Goal: Task Accomplishment & Management: Use online tool/utility

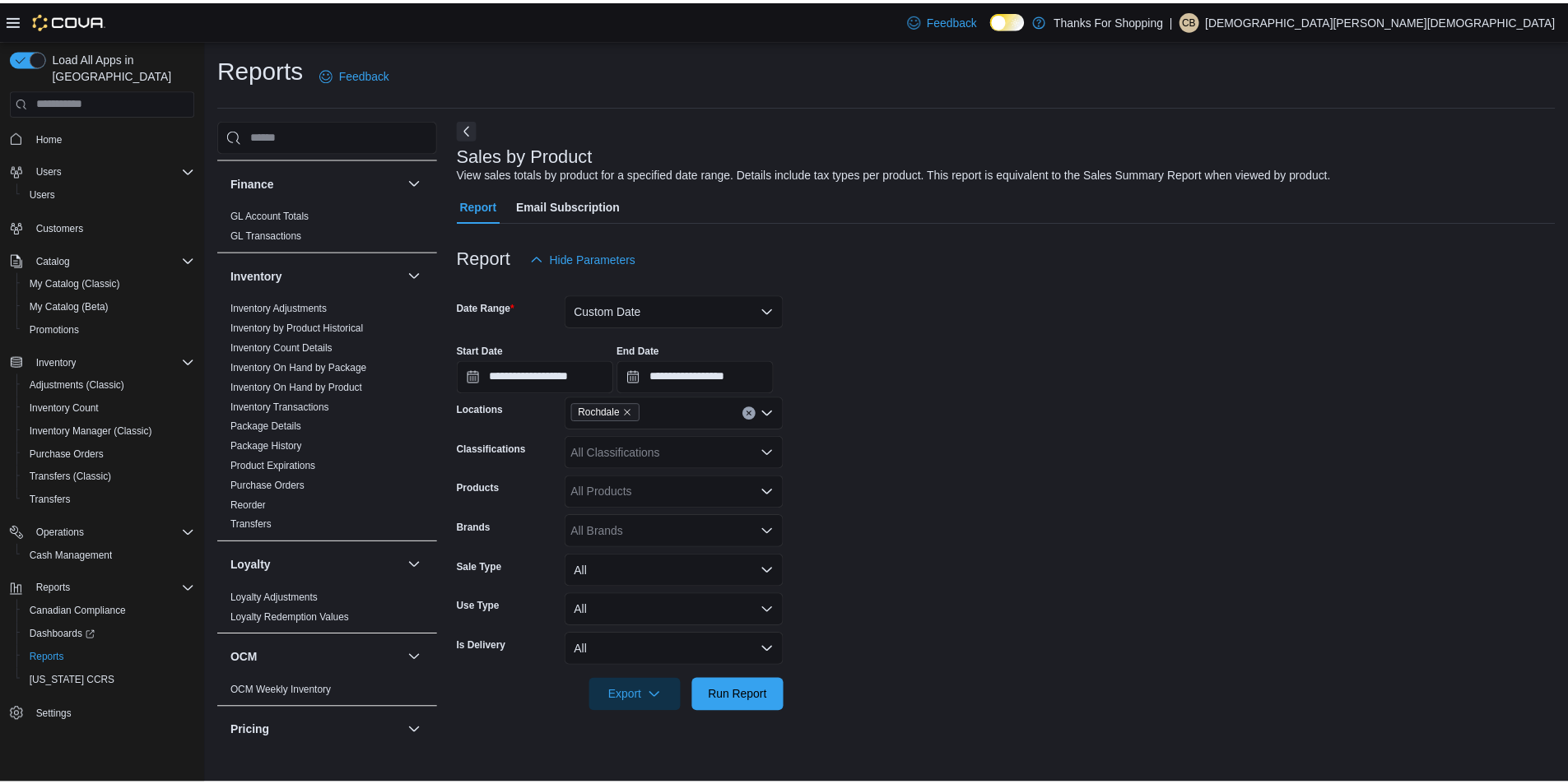
scroll to position [423, 0]
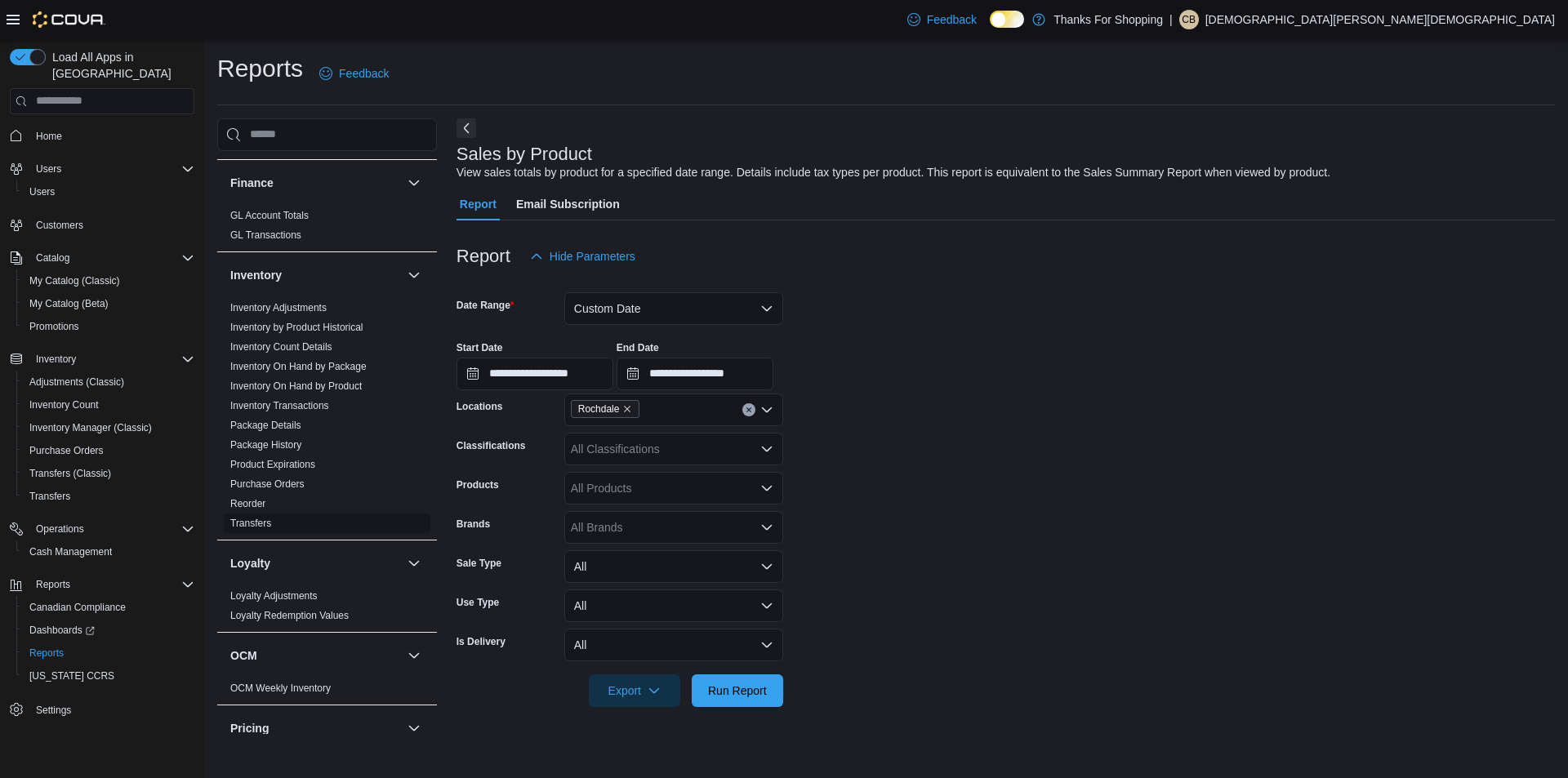
click at [258, 521] on link "Transfers" at bounding box center [251, 523] width 40 height 12
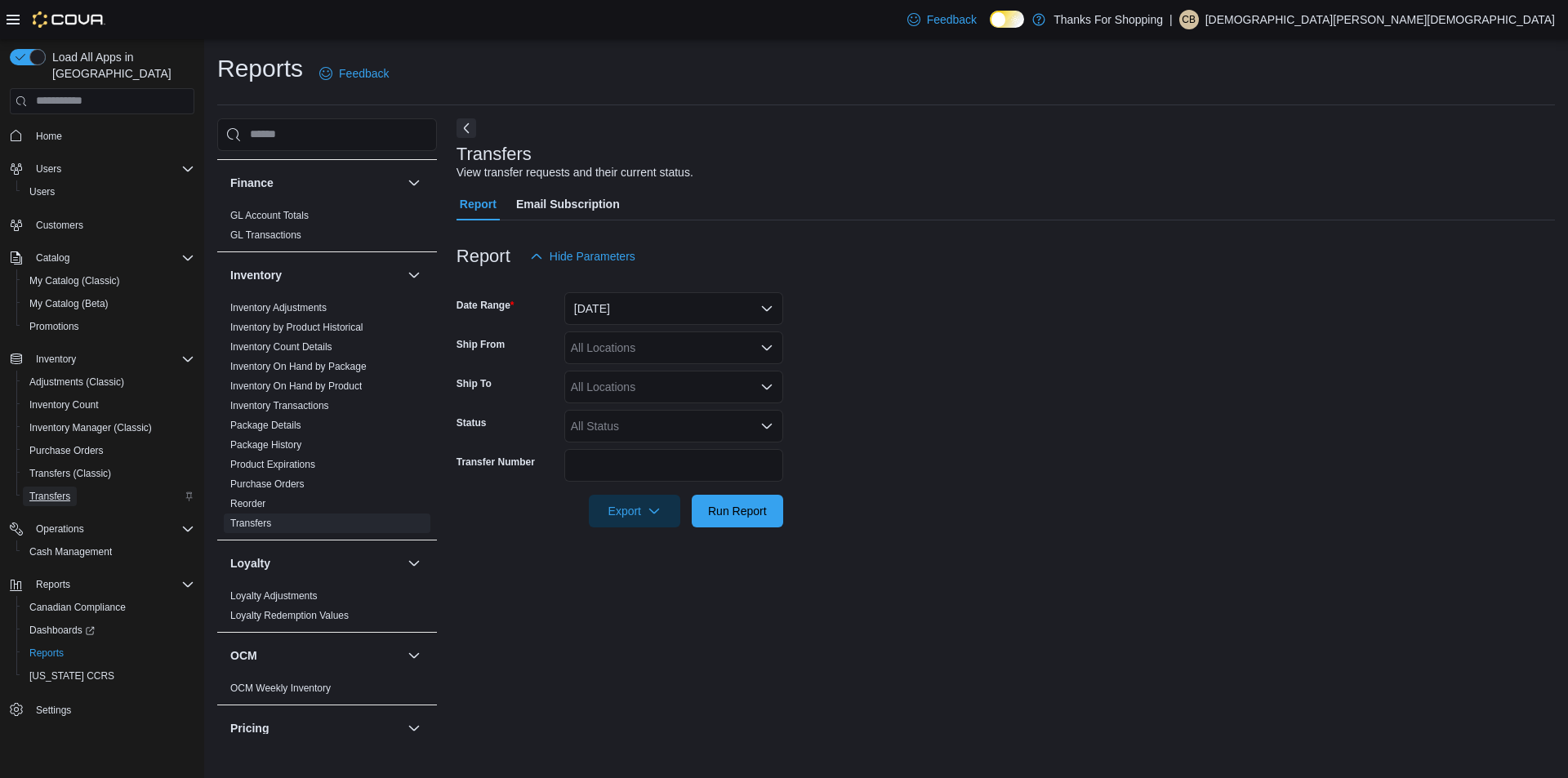
click at [66, 490] on span "Transfers" at bounding box center [49, 496] width 40 height 13
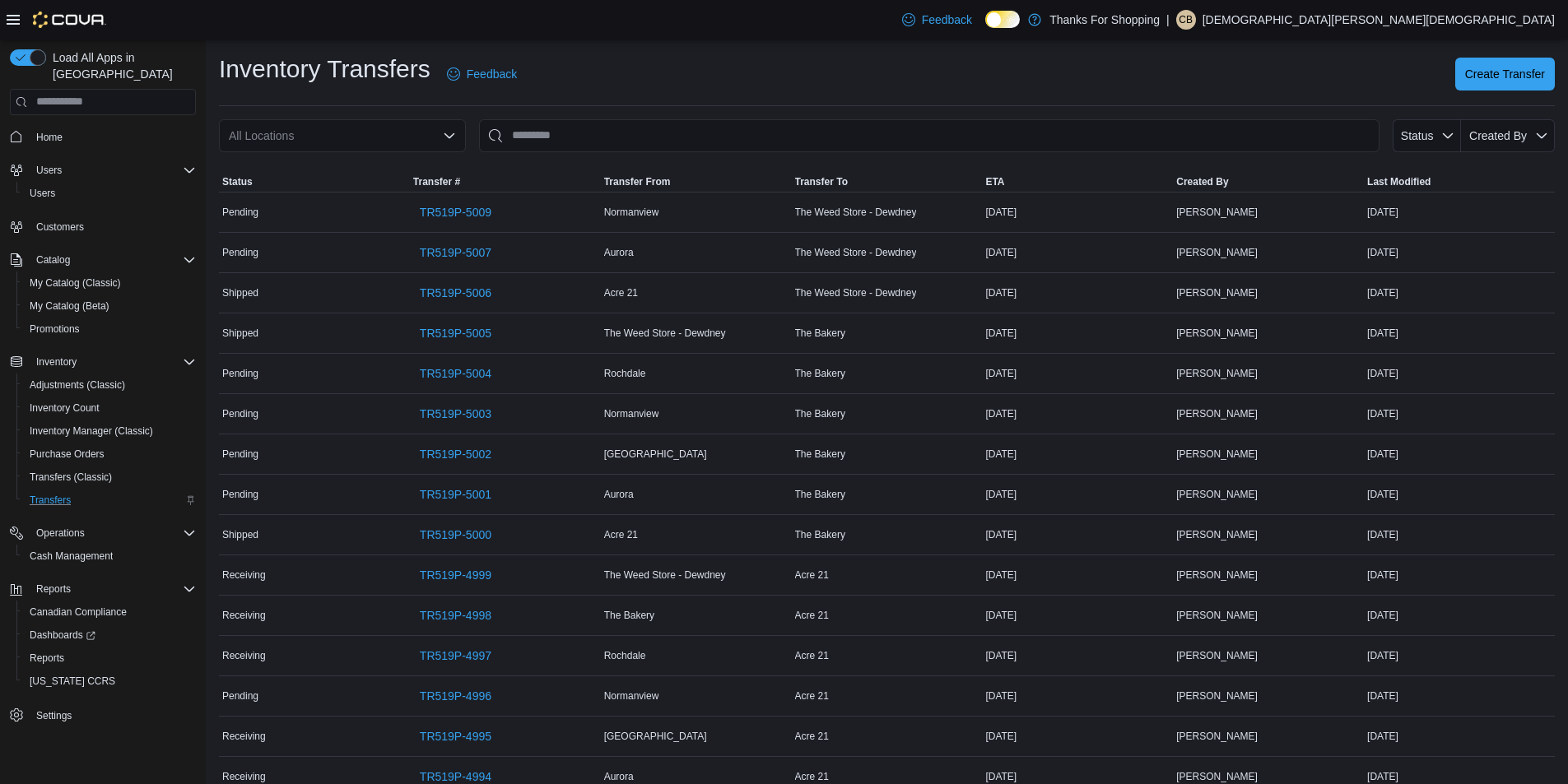
click at [385, 137] on div "All Locations" at bounding box center [342, 136] width 247 height 33
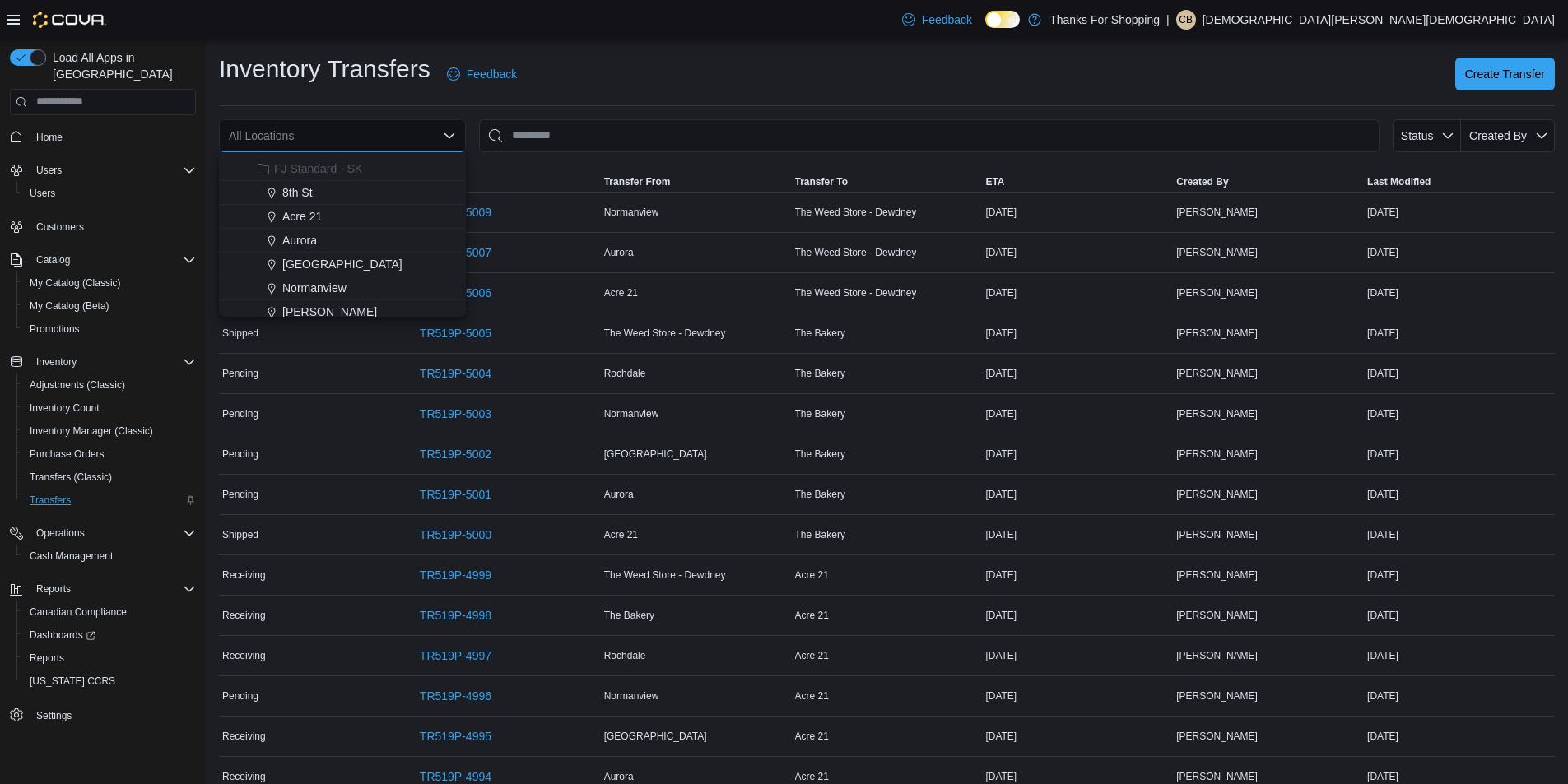
scroll to position [247, 0]
click at [333, 296] on div "Rochdale" at bounding box center [352, 298] width 207 height 17
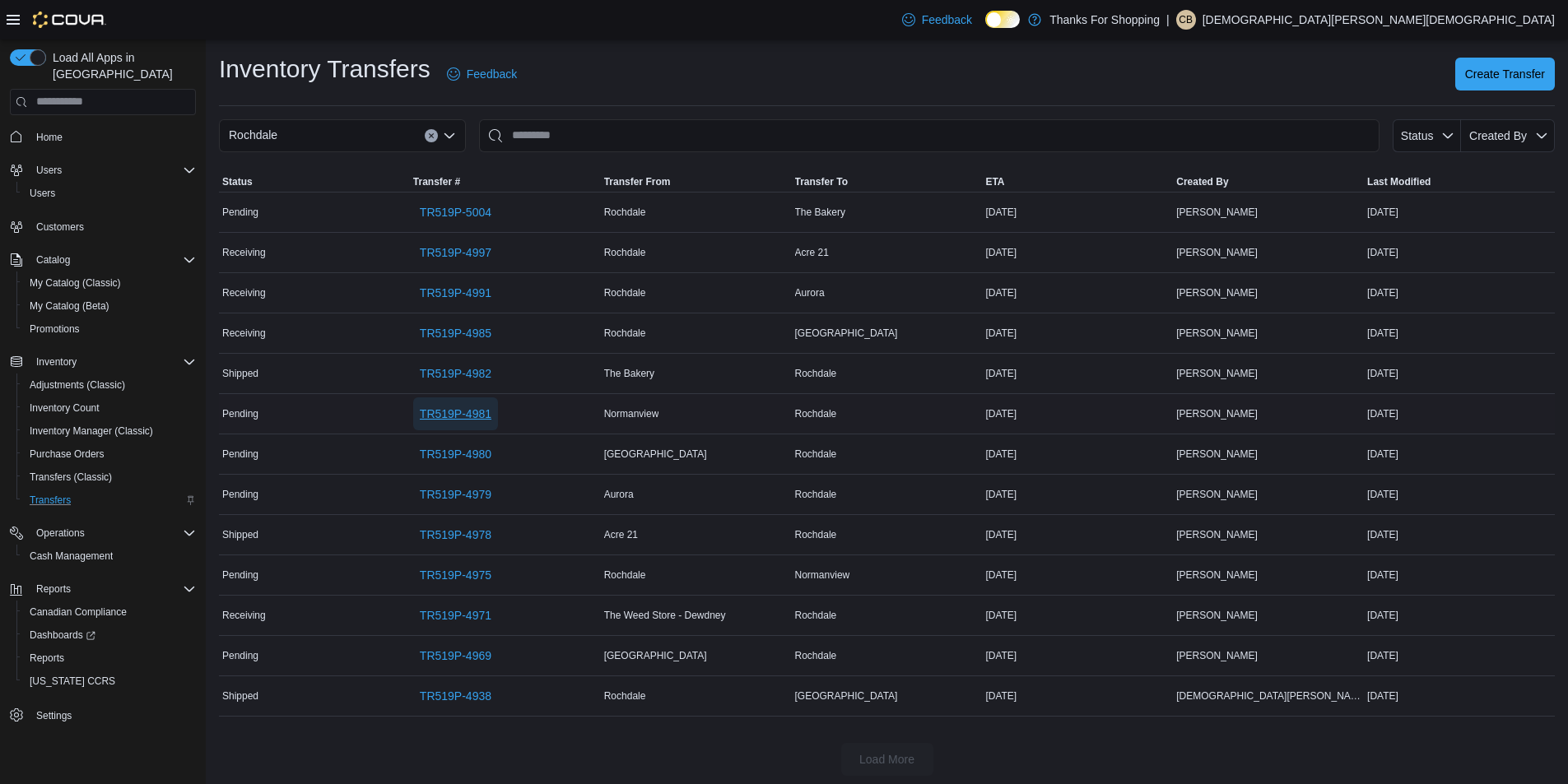
click at [464, 414] on span "TR519P-4981" at bounding box center [456, 414] width 72 height 17
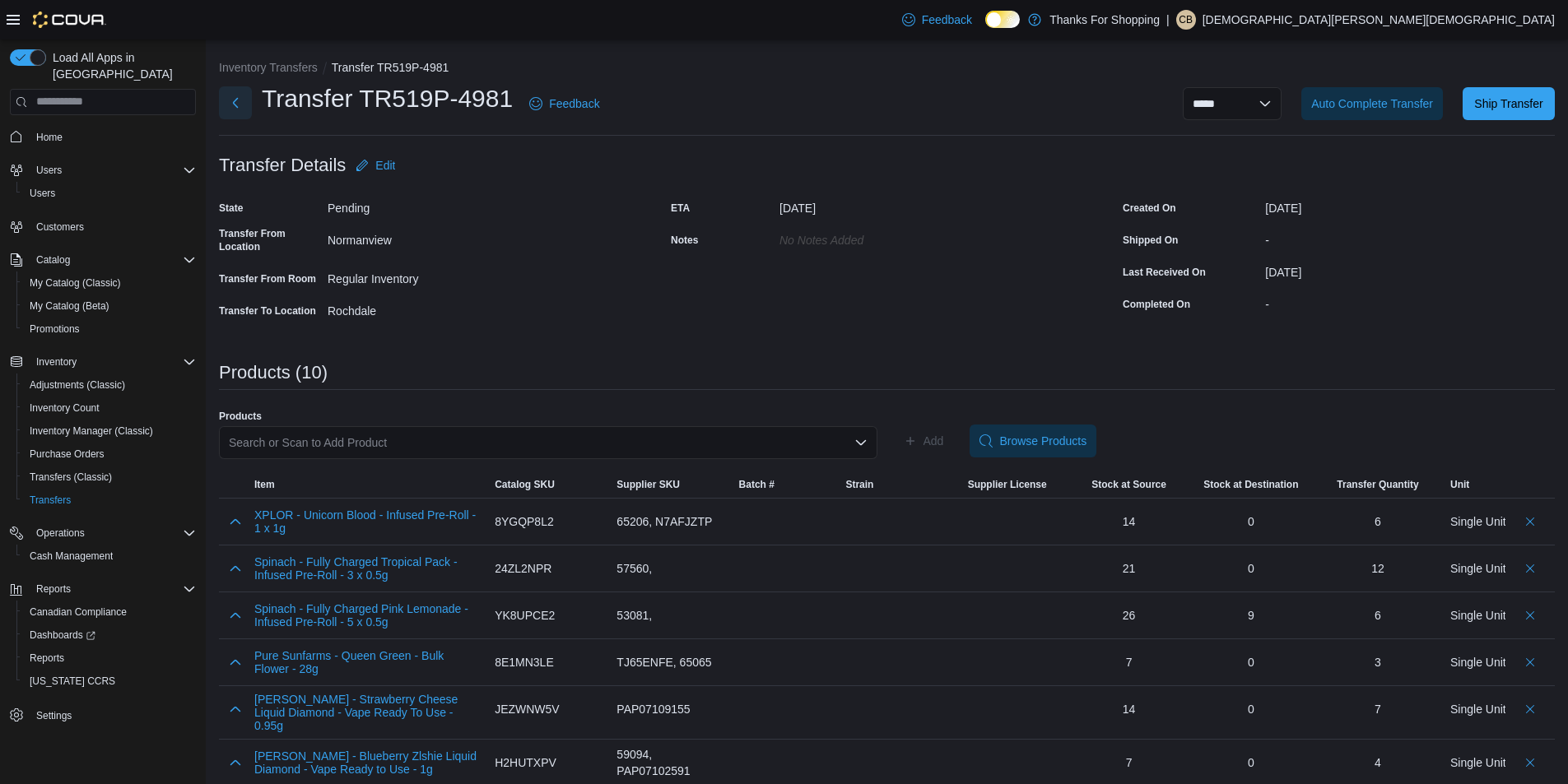
click at [240, 101] on button "Next" at bounding box center [235, 103] width 33 height 33
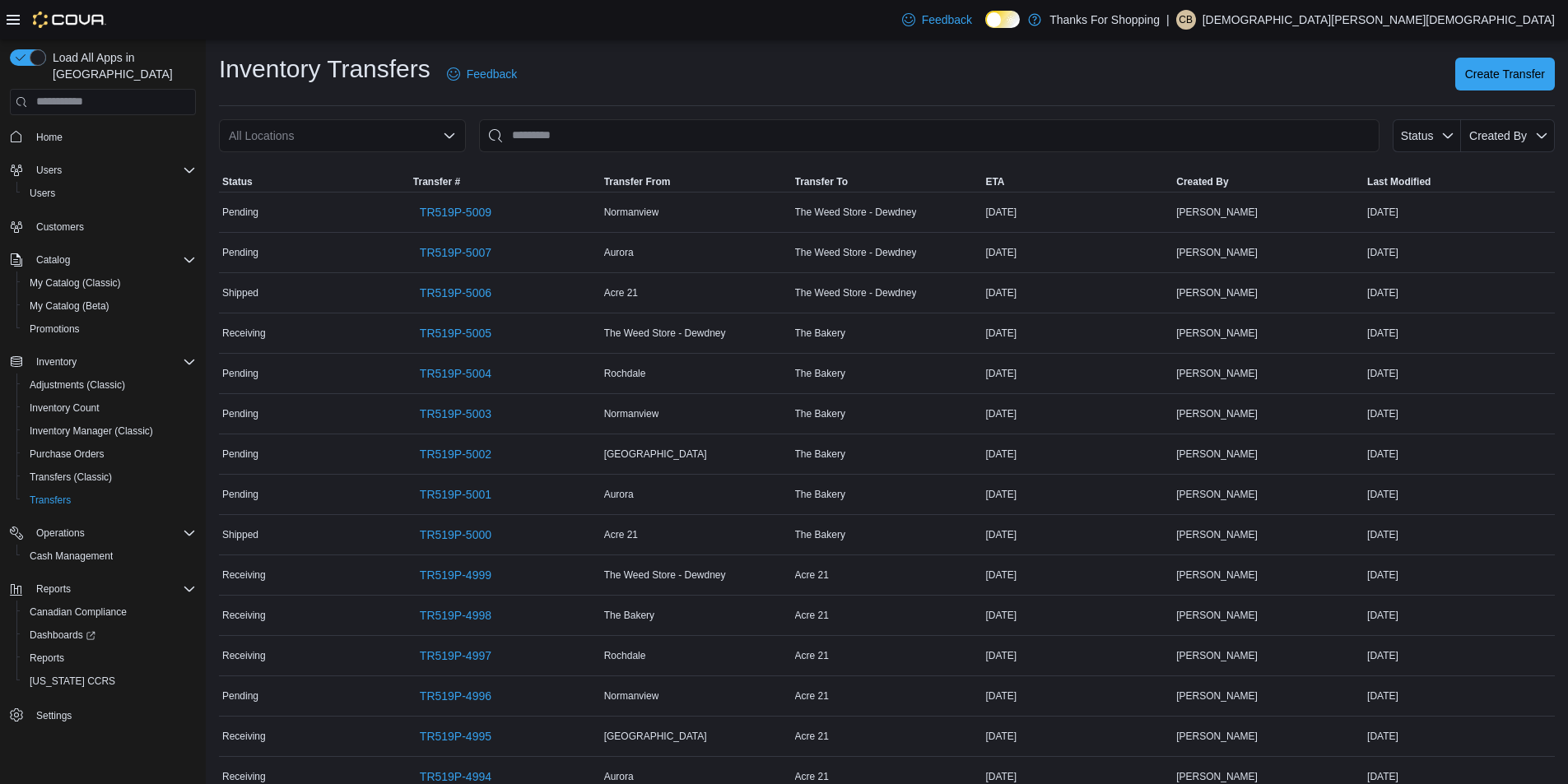
click at [406, 147] on div "All Locations" at bounding box center [342, 136] width 247 height 33
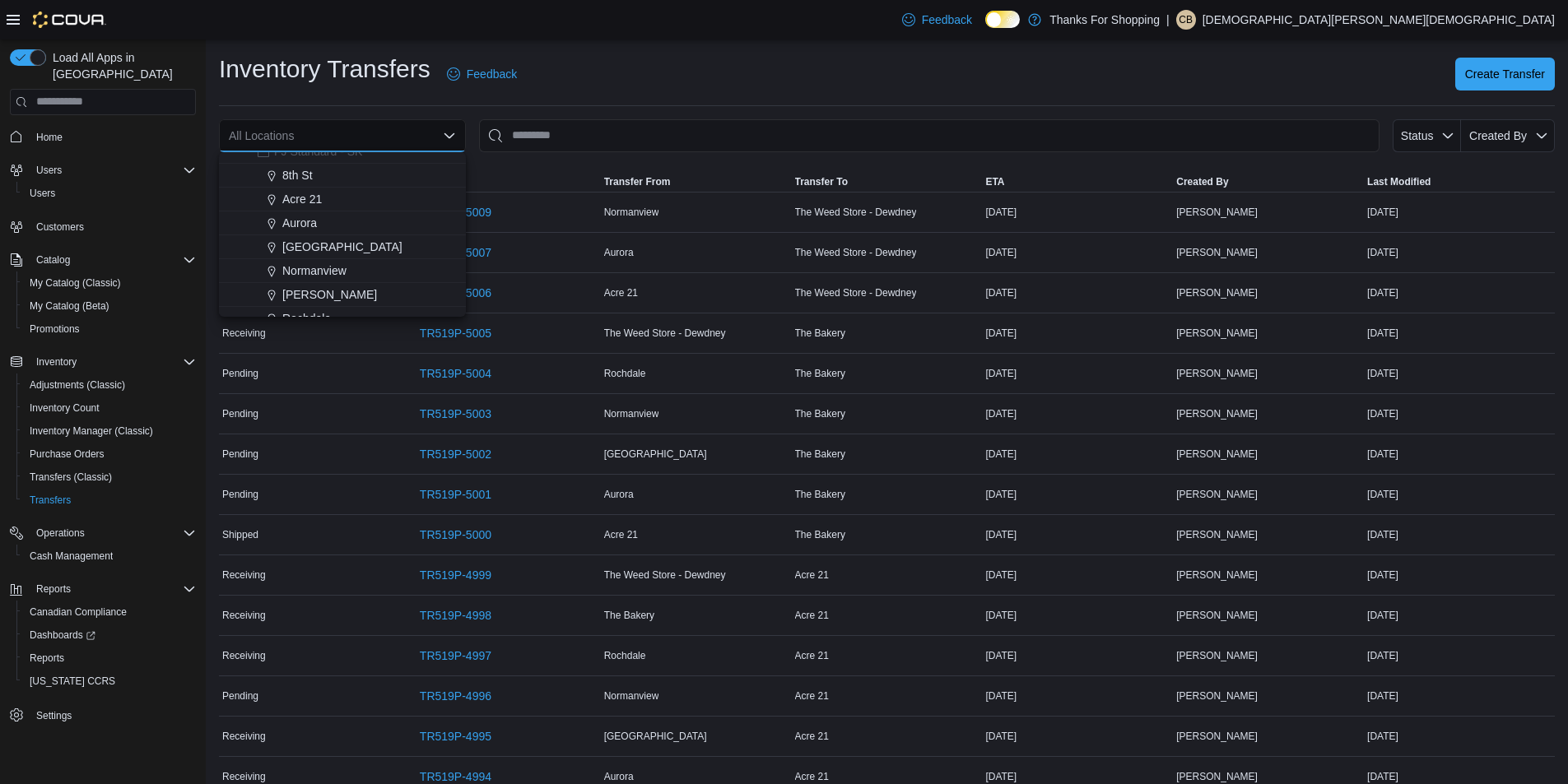
scroll to position [247, 0]
click at [301, 295] on span "Rochdale" at bounding box center [307, 298] width 49 height 17
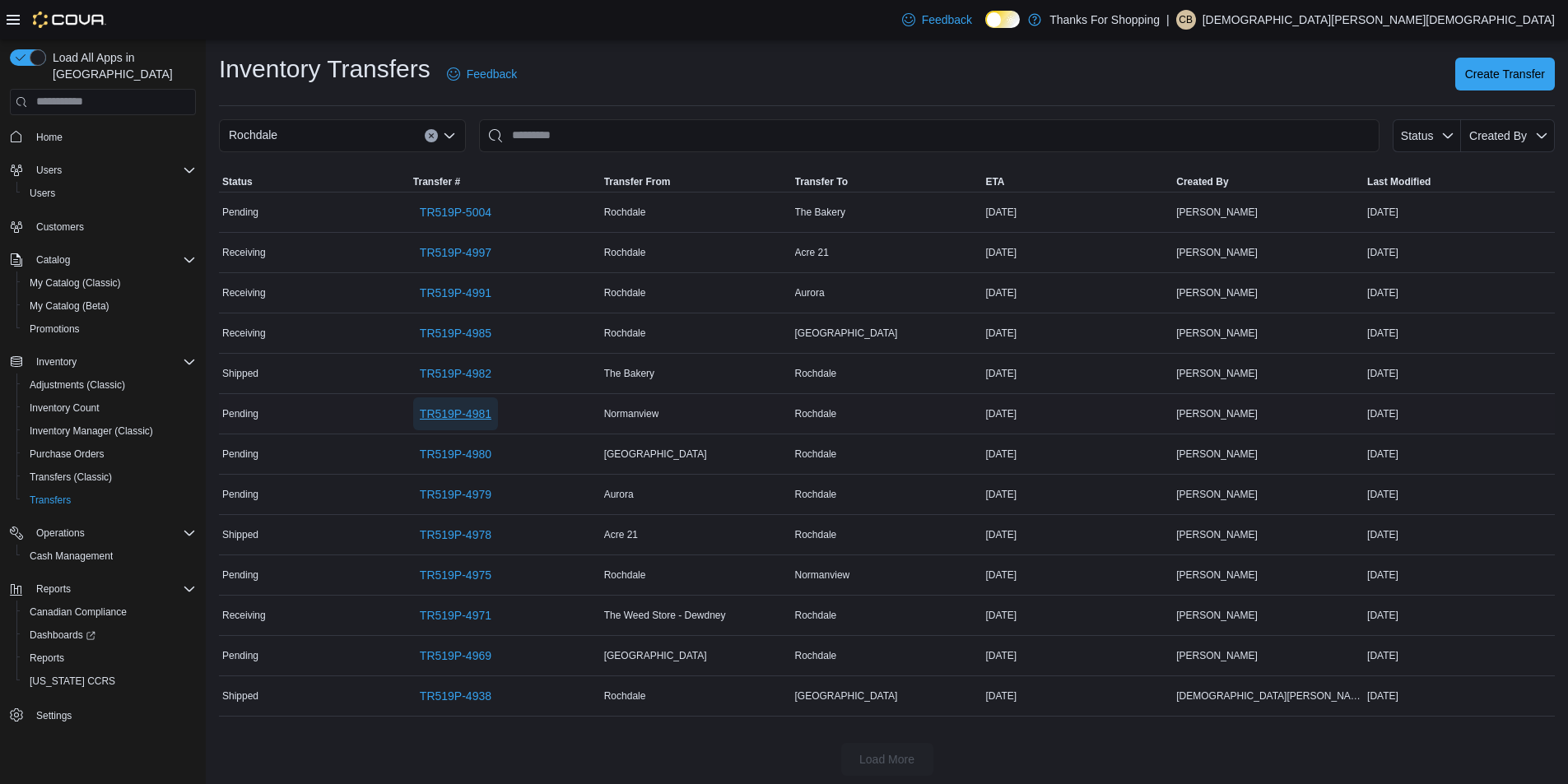
click at [436, 409] on span "TR519P-4981" at bounding box center [456, 414] width 72 height 17
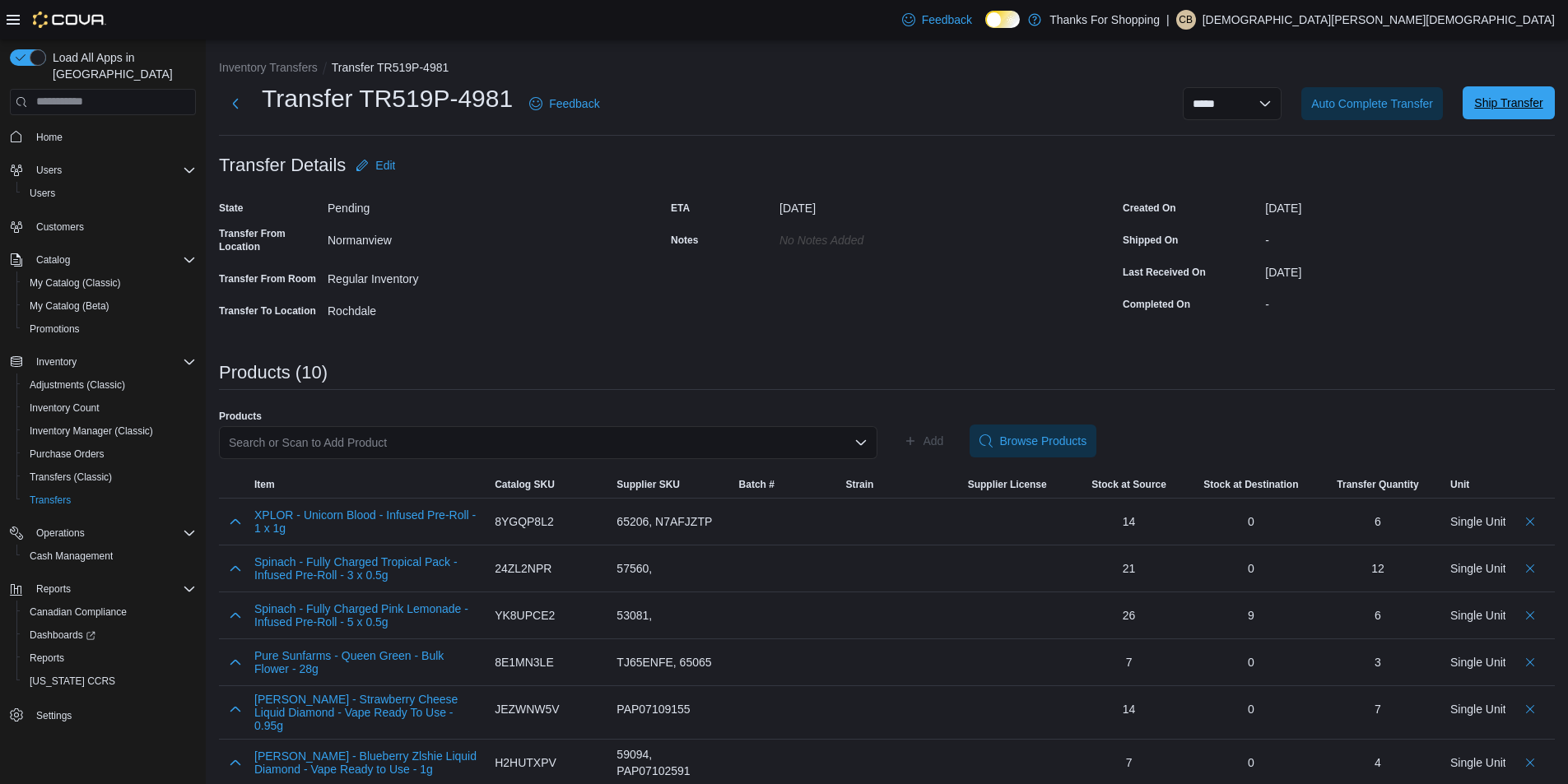
click at [1507, 96] on span "Ship Transfer" at bounding box center [1508, 102] width 68 height 17
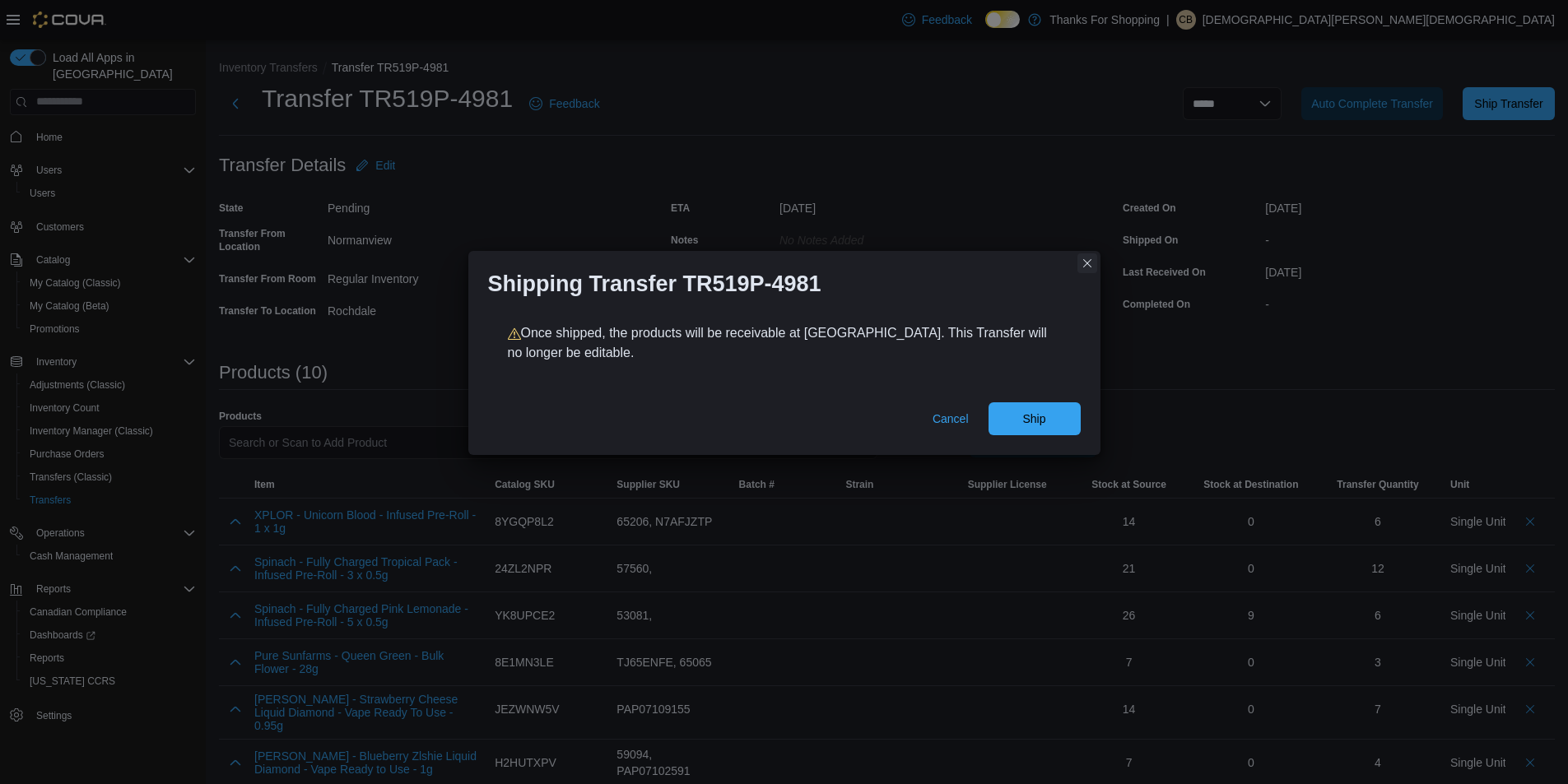
click at [1087, 269] on button "Closes this modal window" at bounding box center [1087, 263] width 19 height 19
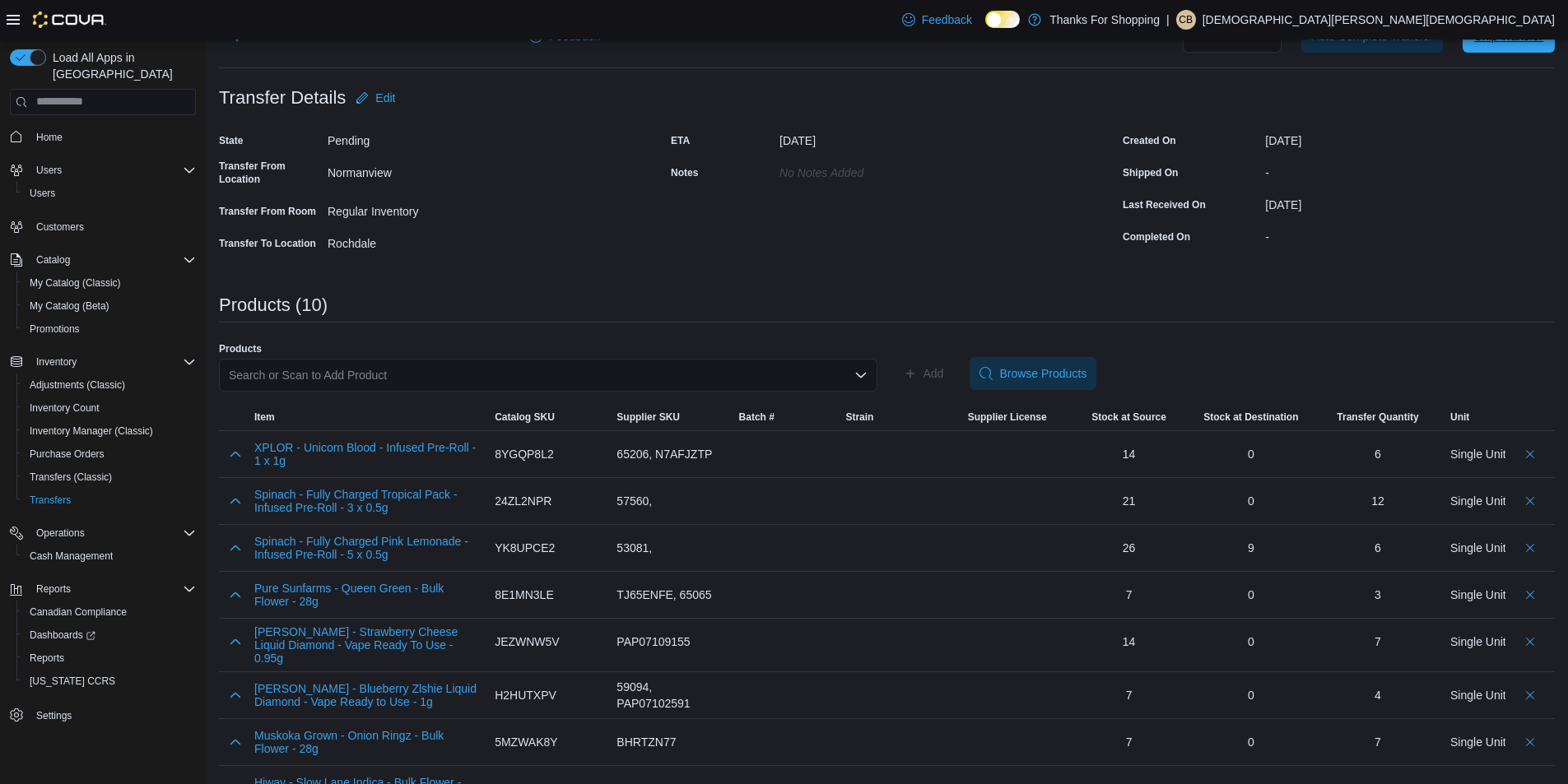
scroll to position [196, 0]
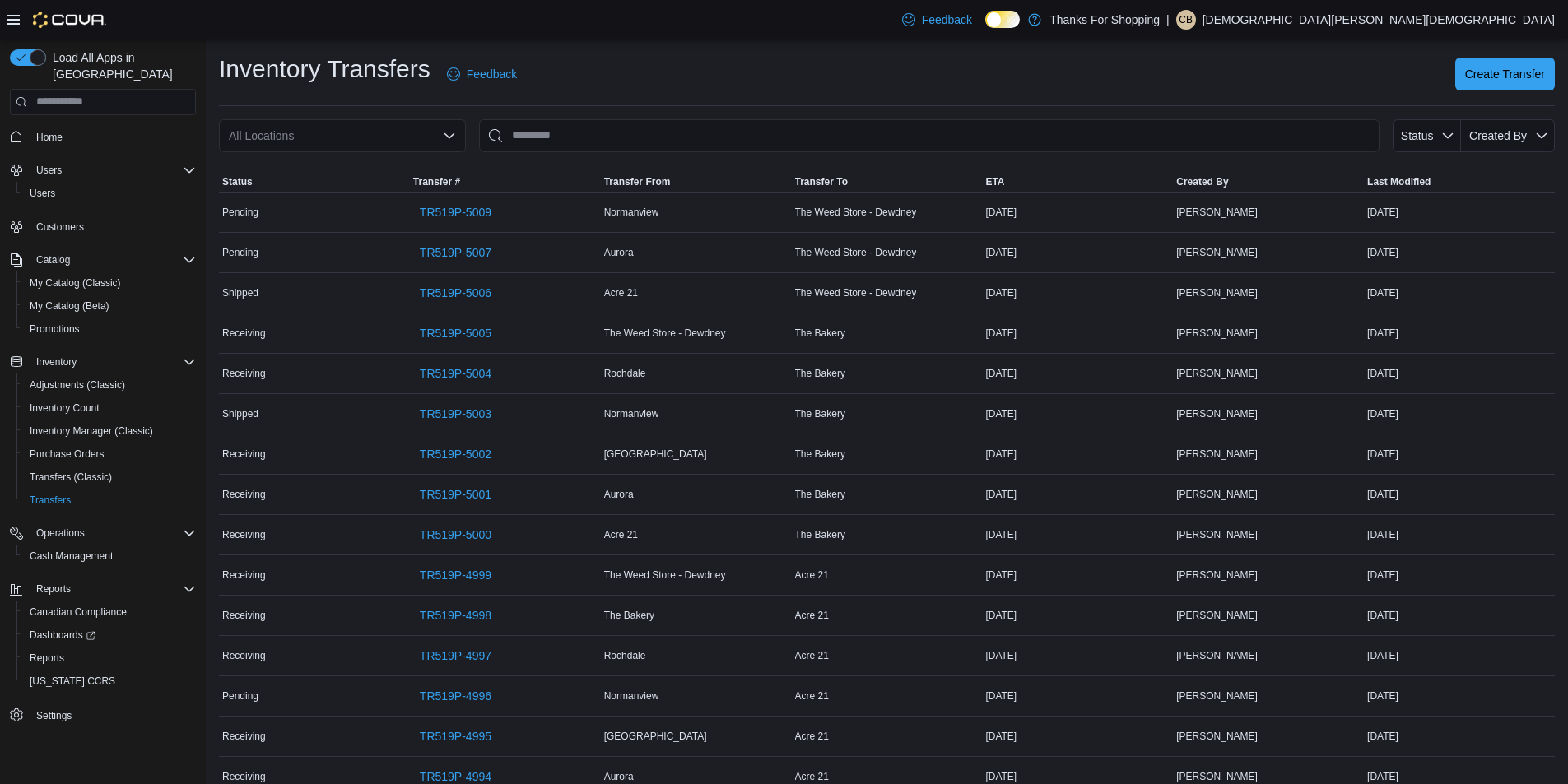
click at [316, 138] on div "All Locations" at bounding box center [342, 136] width 247 height 33
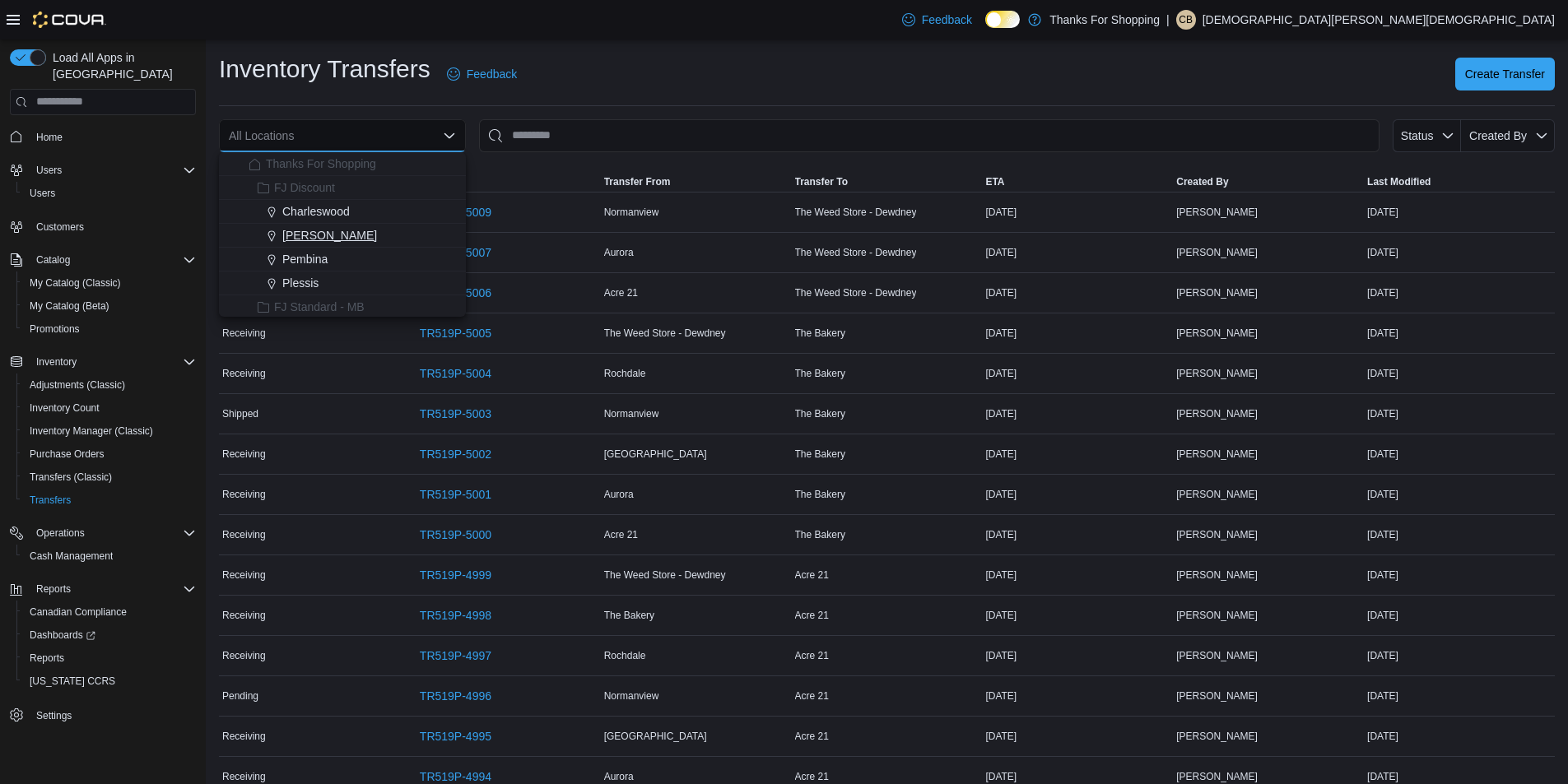
scroll to position [247, 0]
click at [338, 299] on div "Rochdale" at bounding box center [352, 298] width 207 height 17
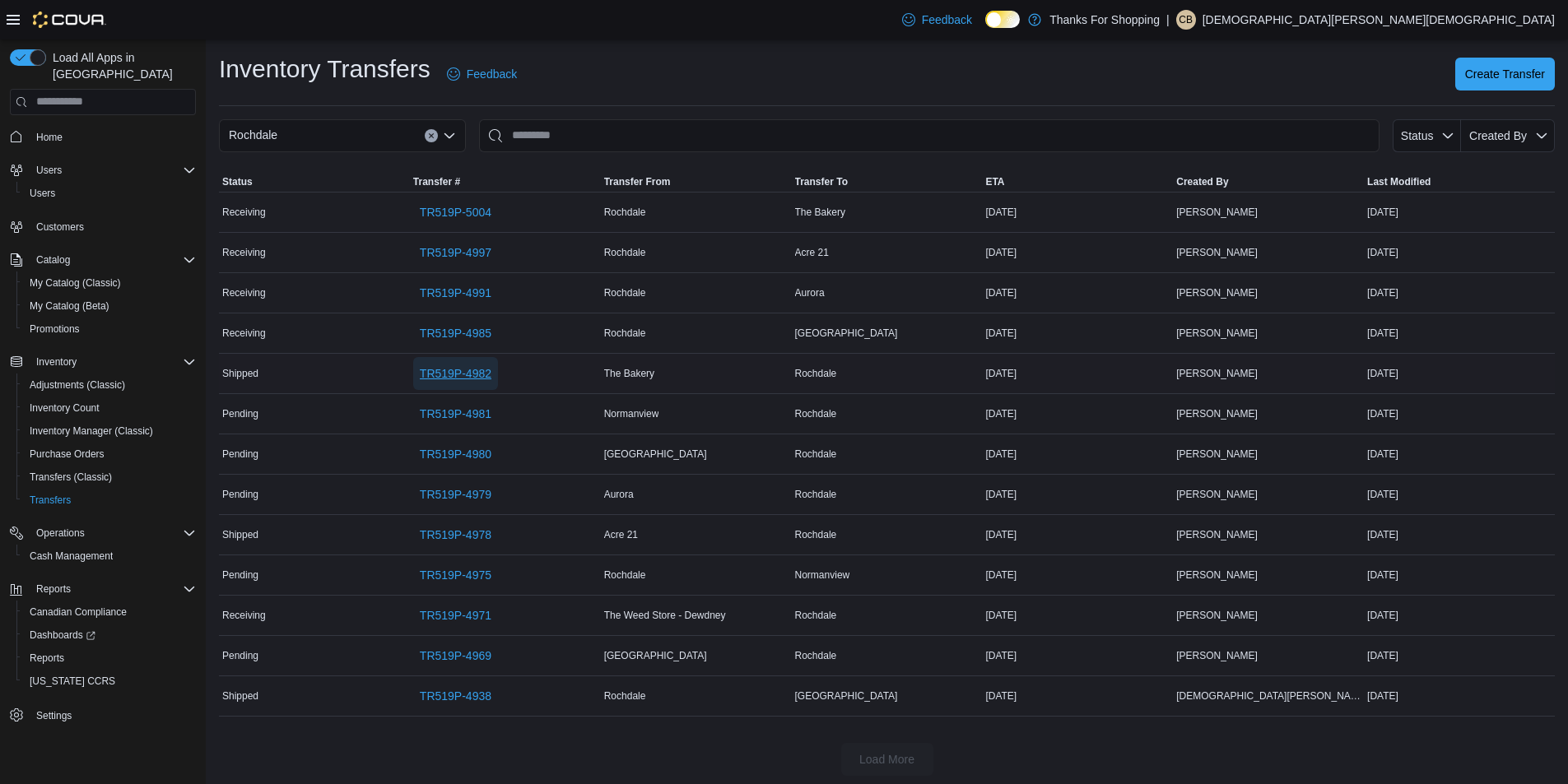
click at [469, 373] on span "TR519P-4982" at bounding box center [456, 373] width 72 height 17
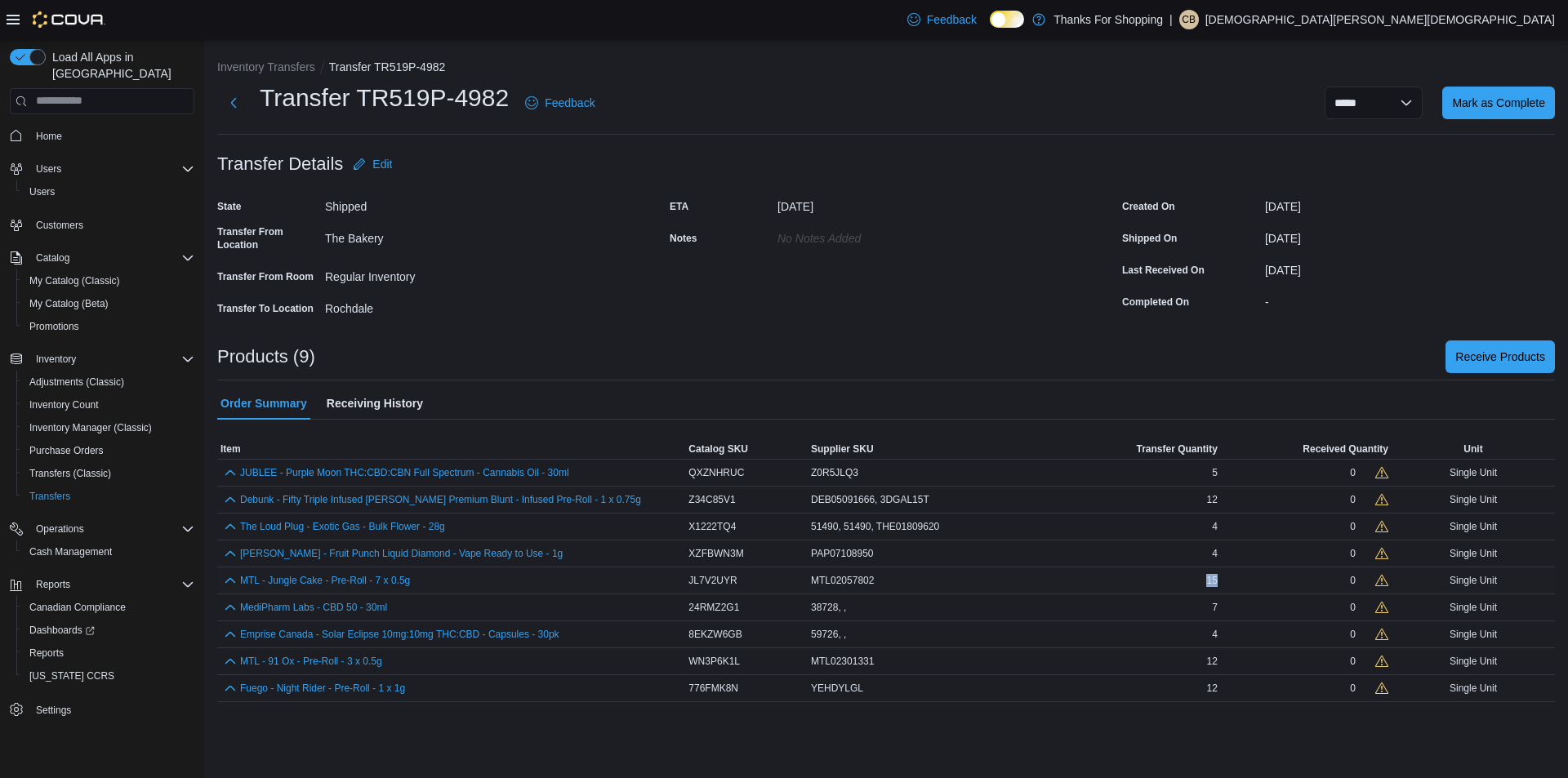
drag, startPoint x: 1221, startPoint y: 580, endPoint x: 1191, endPoint y: 582, distance: 30.1
click at [1191, 582] on tr "MTL - Jungle Cake - Pre-Roll - 7 x 0.5g Catalog SKU JL7V2UYR Supplier SKU MTL02…" at bounding box center [886, 580] width 1338 height 27
click at [1055, 580] on div "MTL02057802" at bounding box center [933, 580] width 251 height 19
click at [1518, 359] on span "Receive Products" at bounding box center [1500, 356] width 90 height 16
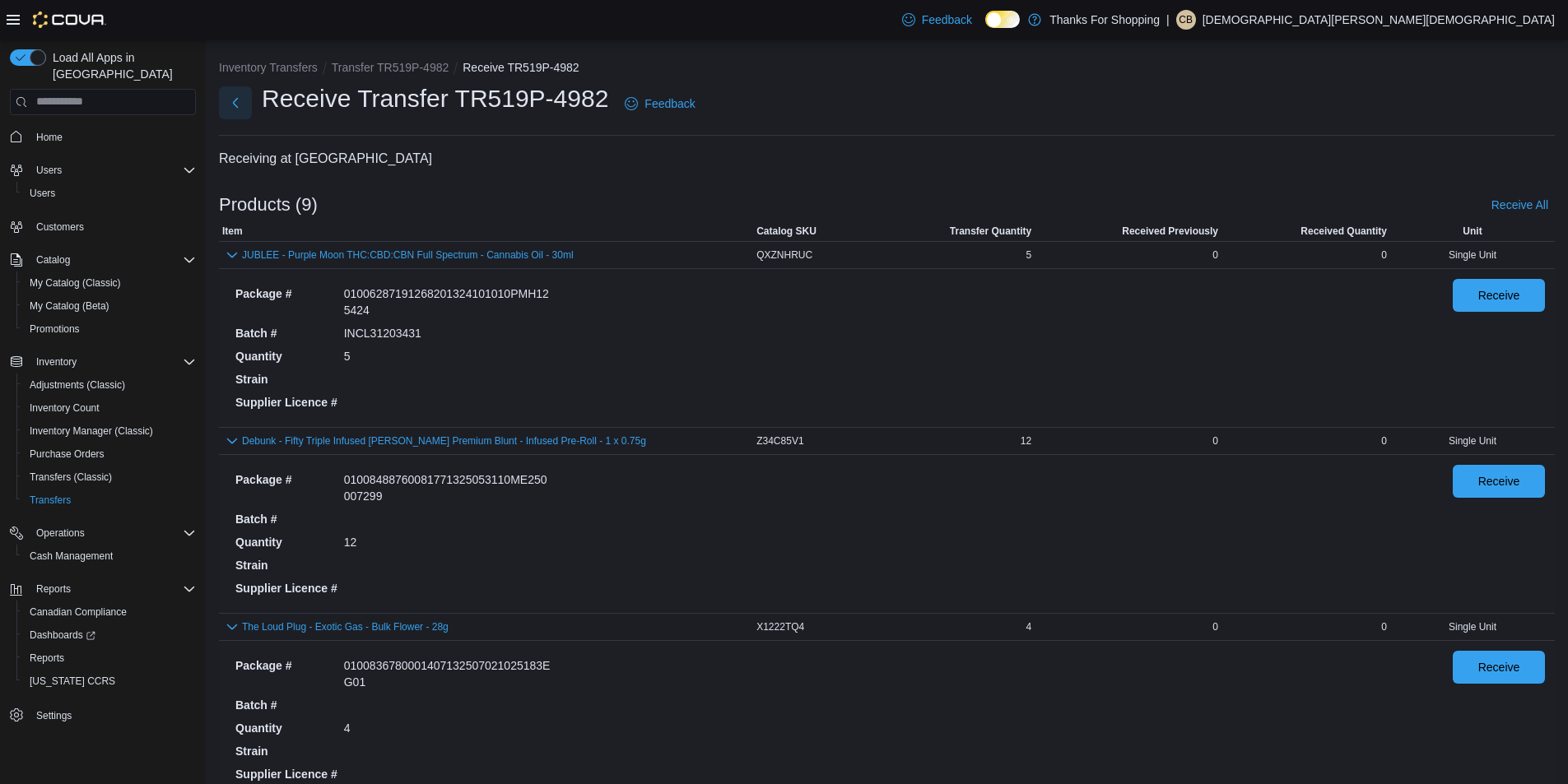
click at [236, 101] on button "Next" at bounding box center [235, 103] width 33 height 33
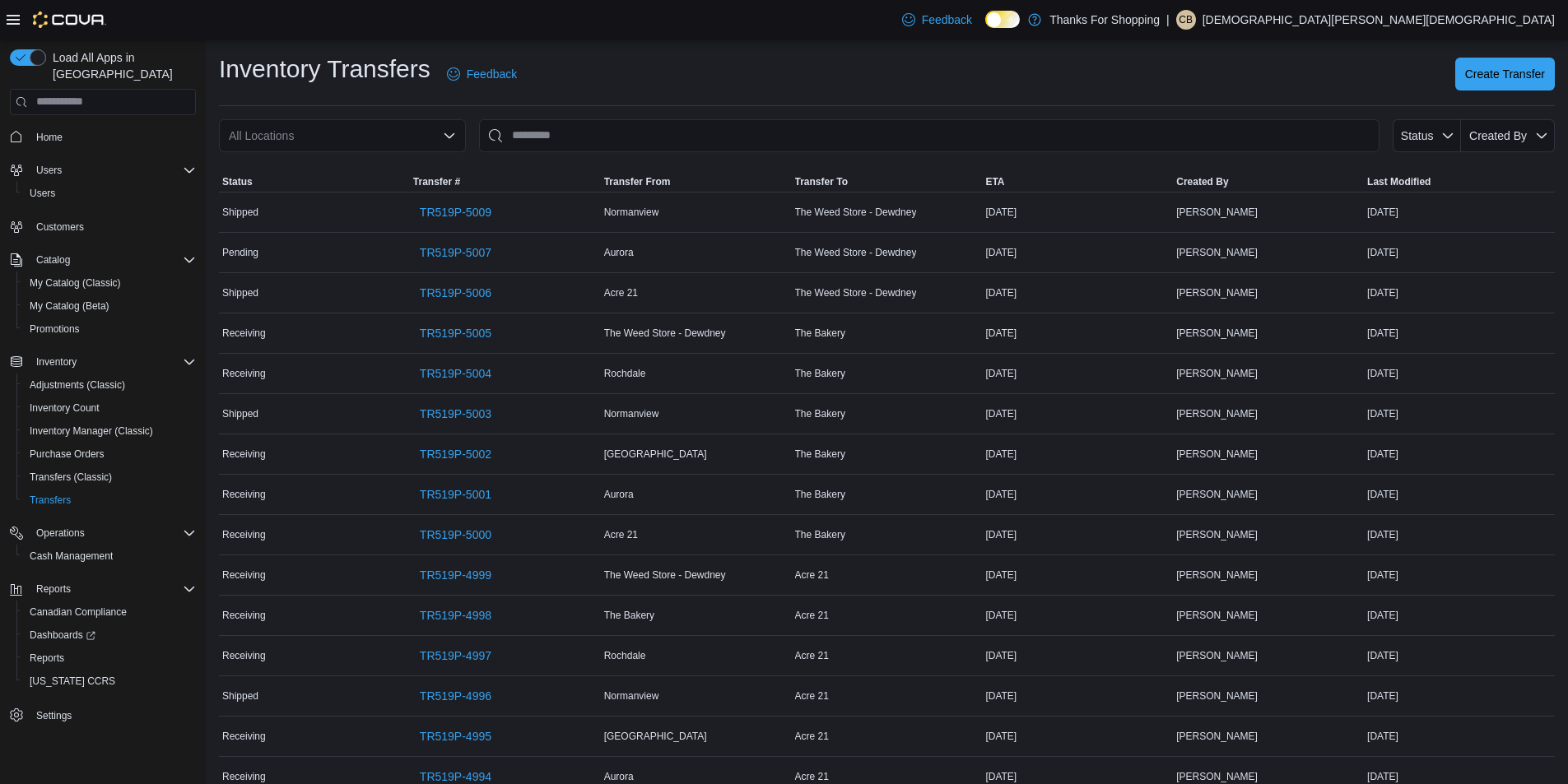
click at [418, 142] on div "All Locations" at bounding box center [342, 136] width 247 height 33
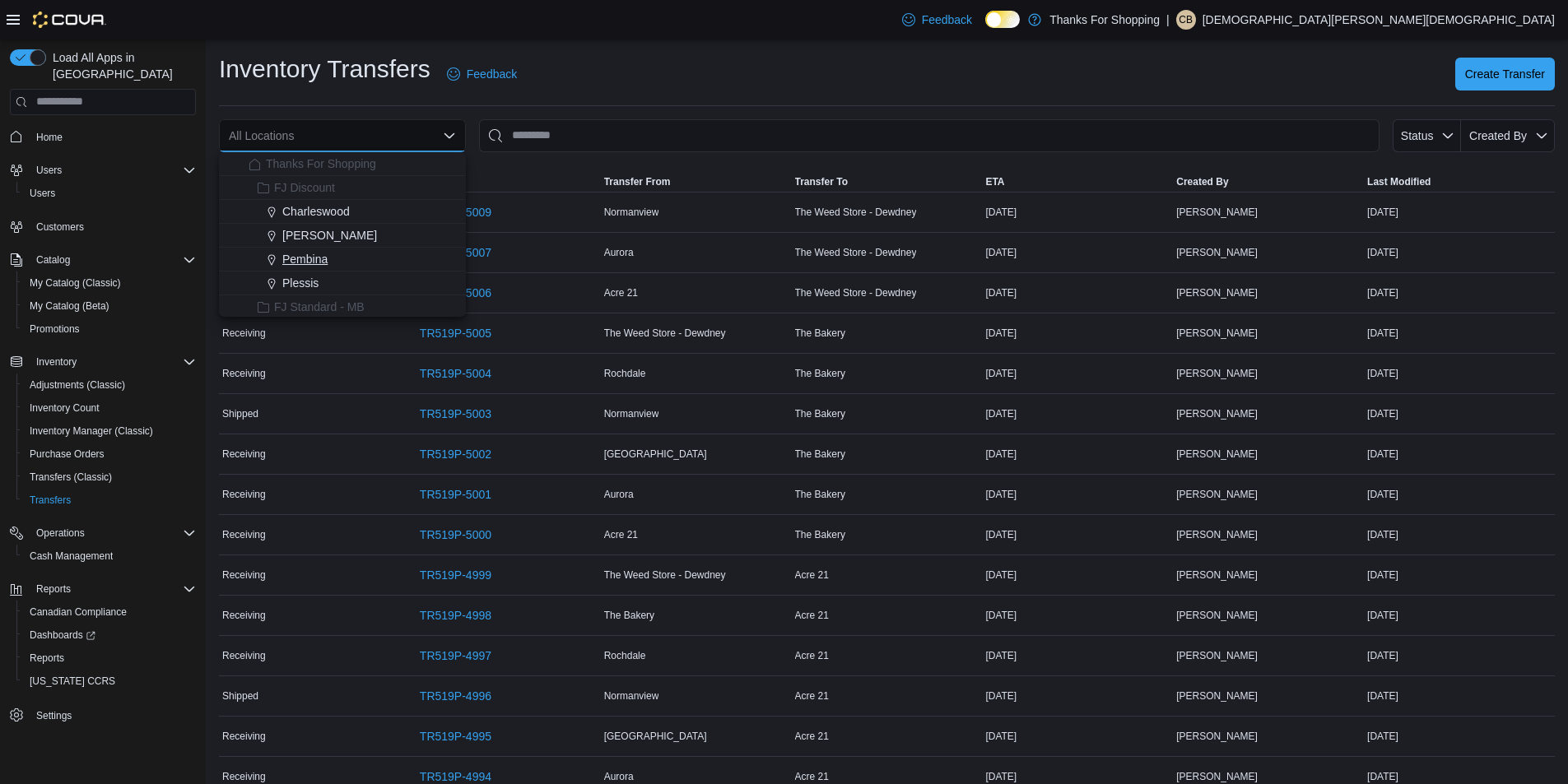
scroll to position [247, 0]
click at [315, 302] on span "Rochdale" at bounding box center [307, 298] width 49 height 17
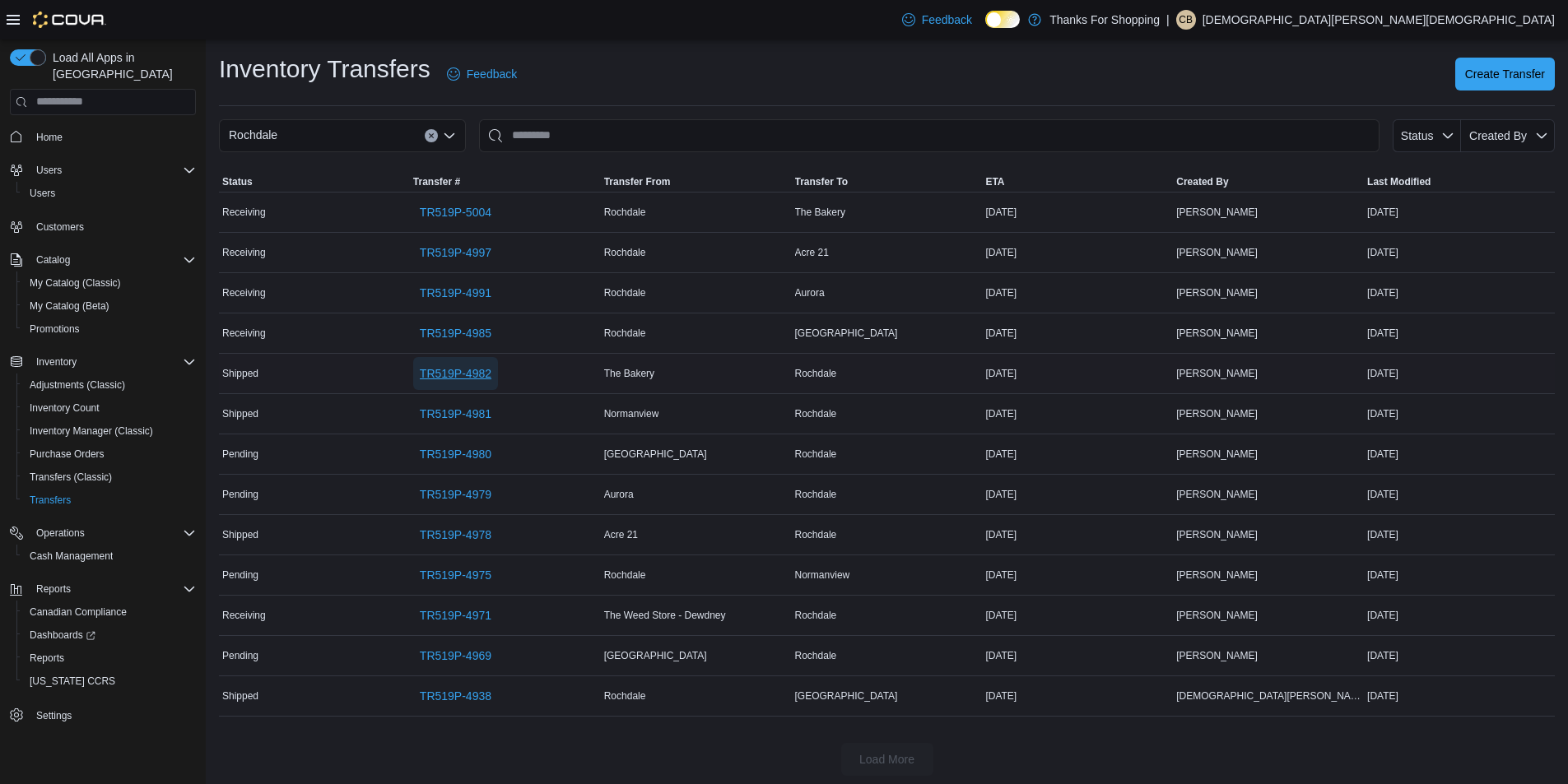
click at [455, 369] on span "TR519P-4982" at bounding box center [456, 373] width 72 height 17
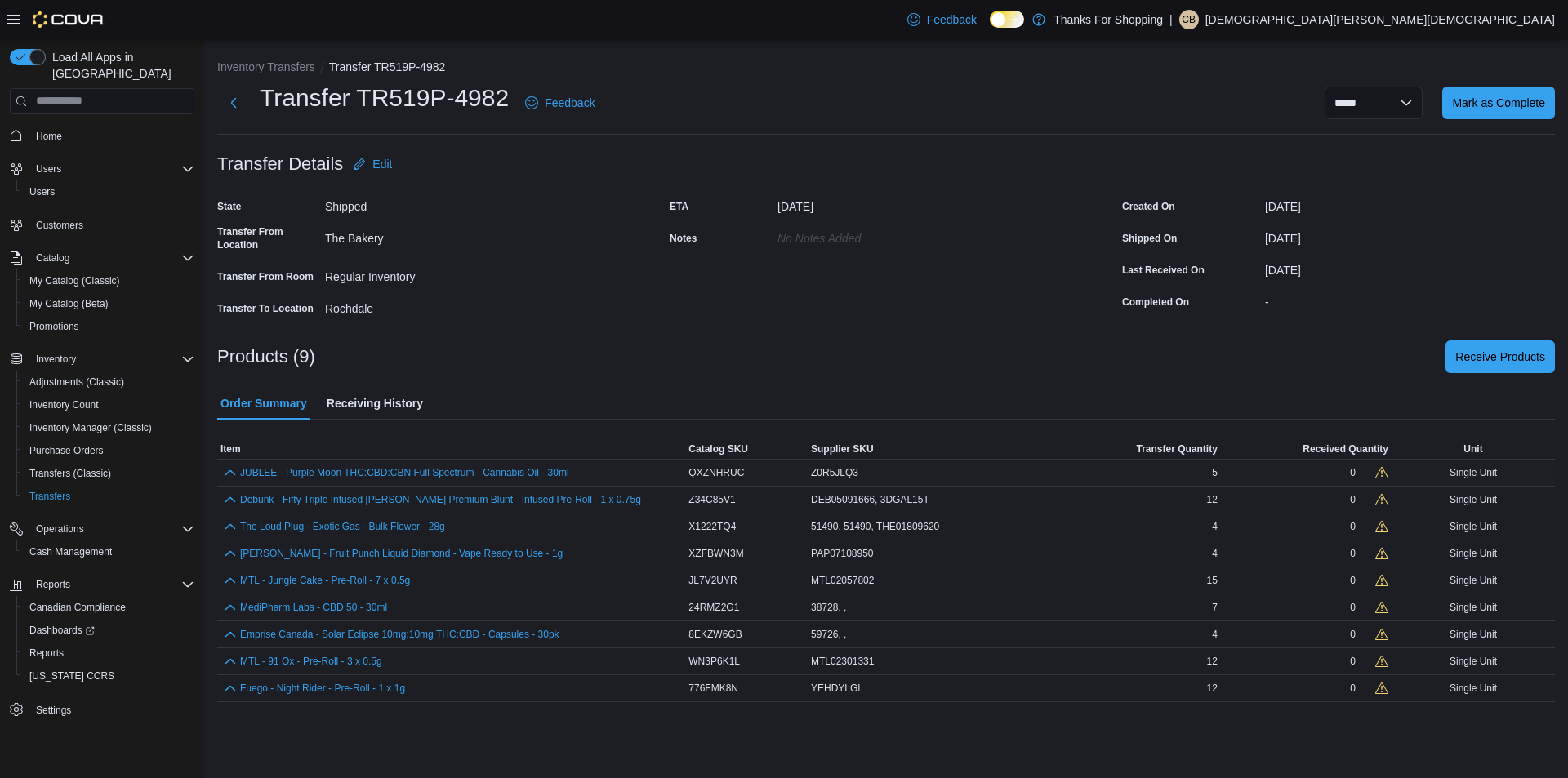
click at [1342, 468] on div "0" at bounding box center [1306, 473] width 164 height 13
click at [1359, 449] on span "Received Quantity" at bounding box center [1344, 449] width 86 height 13
click at [1342, 446] on span "Received Quantity" at bounding box center [1328, 449] width 86 height 13
click at [1381, 474] on icon at bounding box center [1382, 473] width 13 height 13
click at [1486, 363] on span "Receive Products" at bounding box center [1500, 356] width 90 height 16
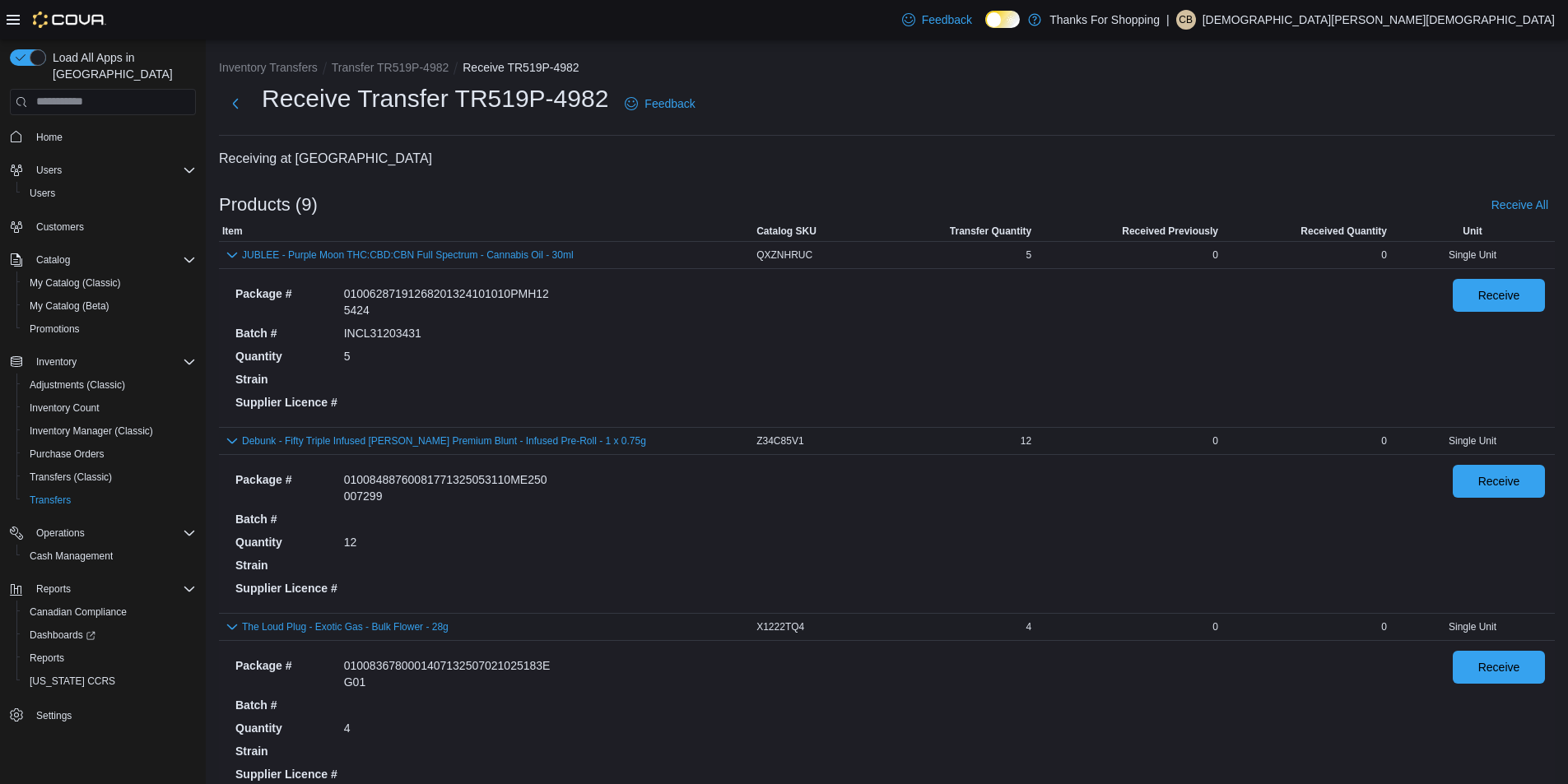
click at [541, 248] on div "JUBLEE - Purple Moon THC:CBD:CBN Full Spectrum - Cannabis Oil - 30ml" at bounding box center [486, 255] width 528 height 19
click at [545, 253] on button "JUBLEE - Purple Moon THC:CBD:CBN Full Spectrum - Cannabis Oil - 30ml" at bounding box center [407, 256] width 331 height 12
click at [1508, 299] on span "Receive" at bounding box center [1499, 294] width 42 height 17
click at [1503, 291] on span "Receive" at bounding box center [1509, 294] width 42 height 17
click at [1503, 291] on span "Receive" at bounding box center [1499, 294] width 42 height 17
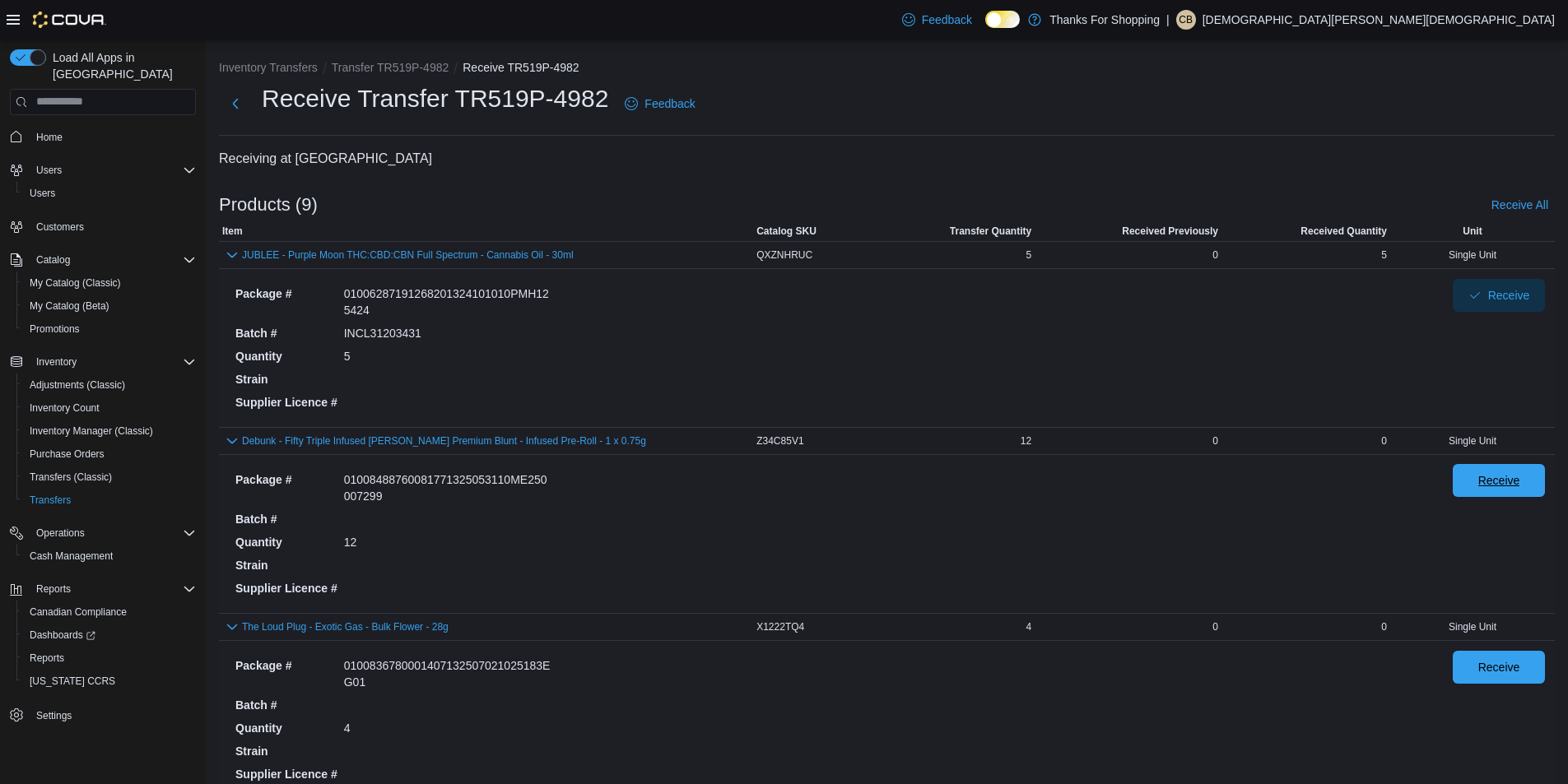
click at [1507, 484] on span "Receive" at bounding box center [1499, 480] width 42 height 17
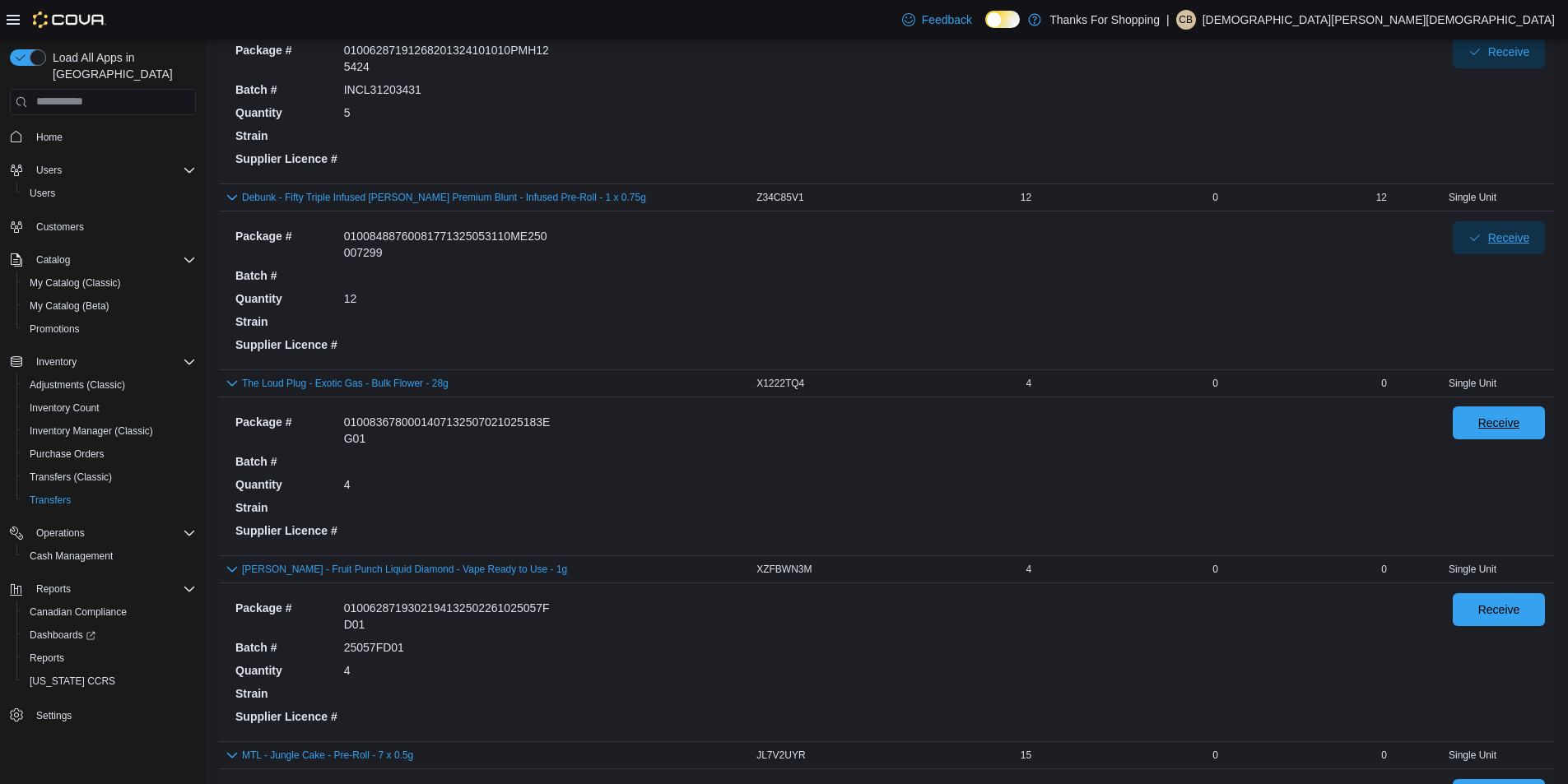
scroll to position [247, 0]
click at [1503, 428] on span "Receive" at bounding box center [1498, 420] width 73 height 33
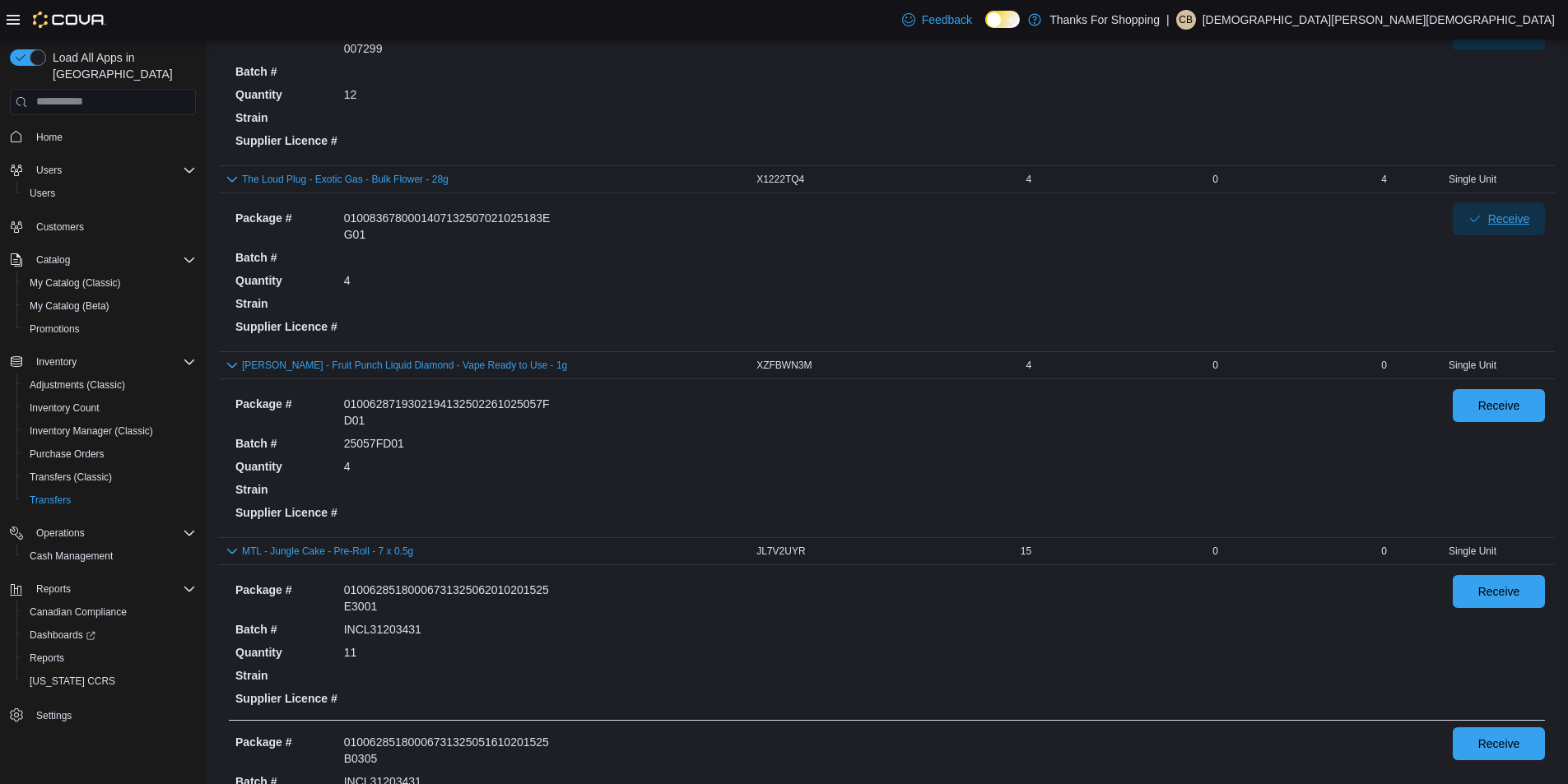
scroll to position [494, 0]
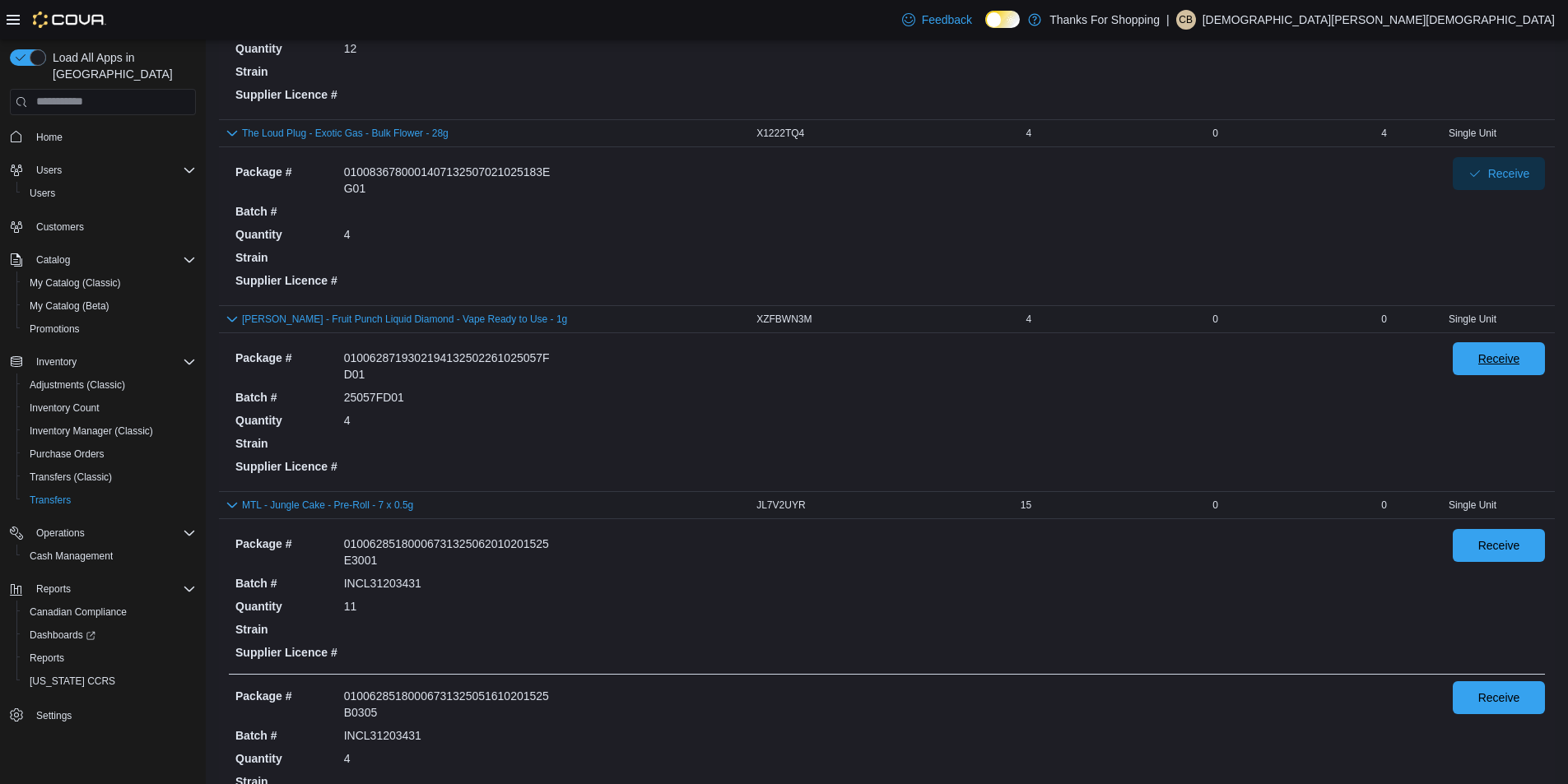
click at [1520, 353] on span "Receive" at bounding box center [1499, 358] width 42 height 17
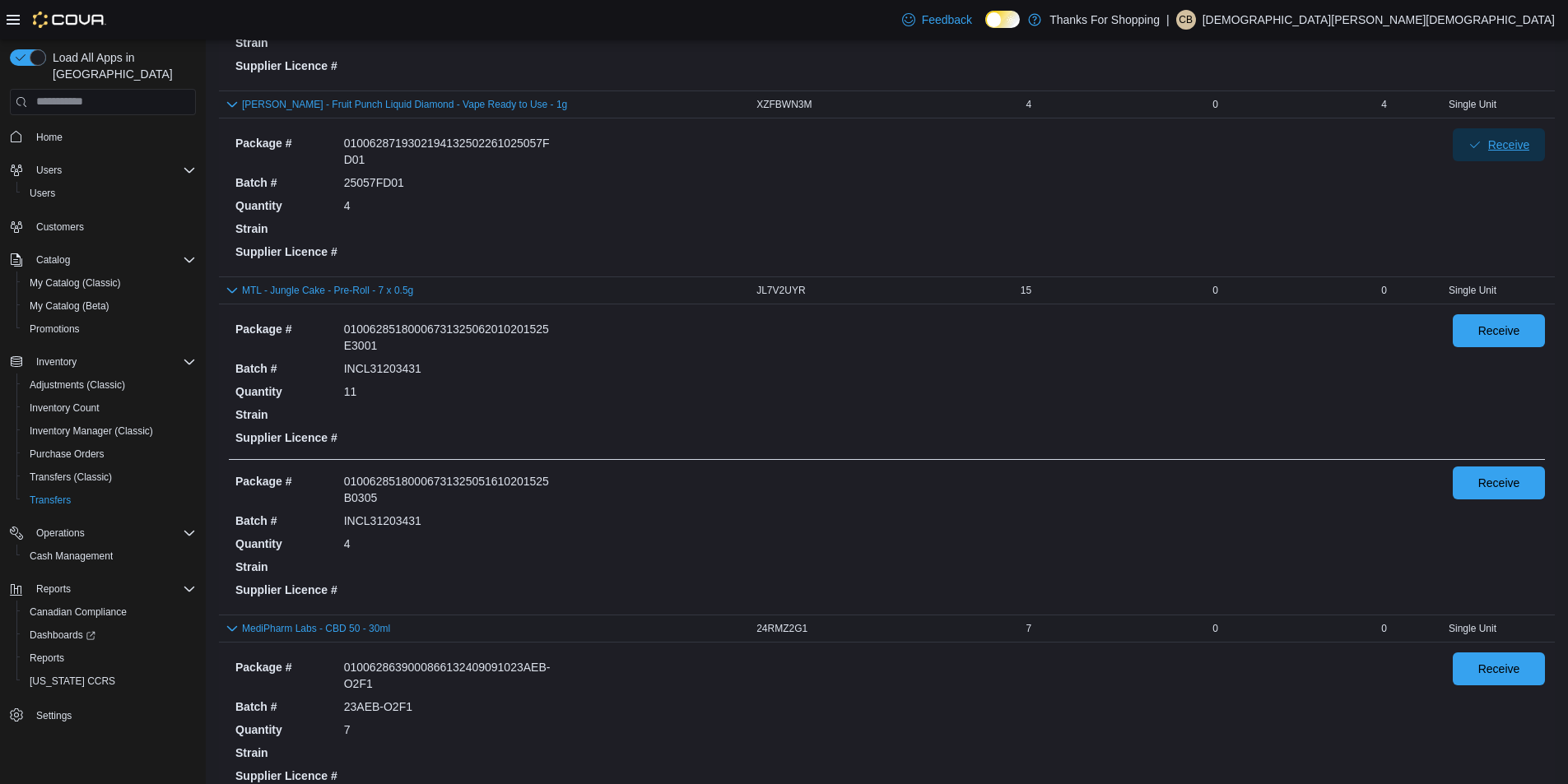
scroll to position [740, 0]
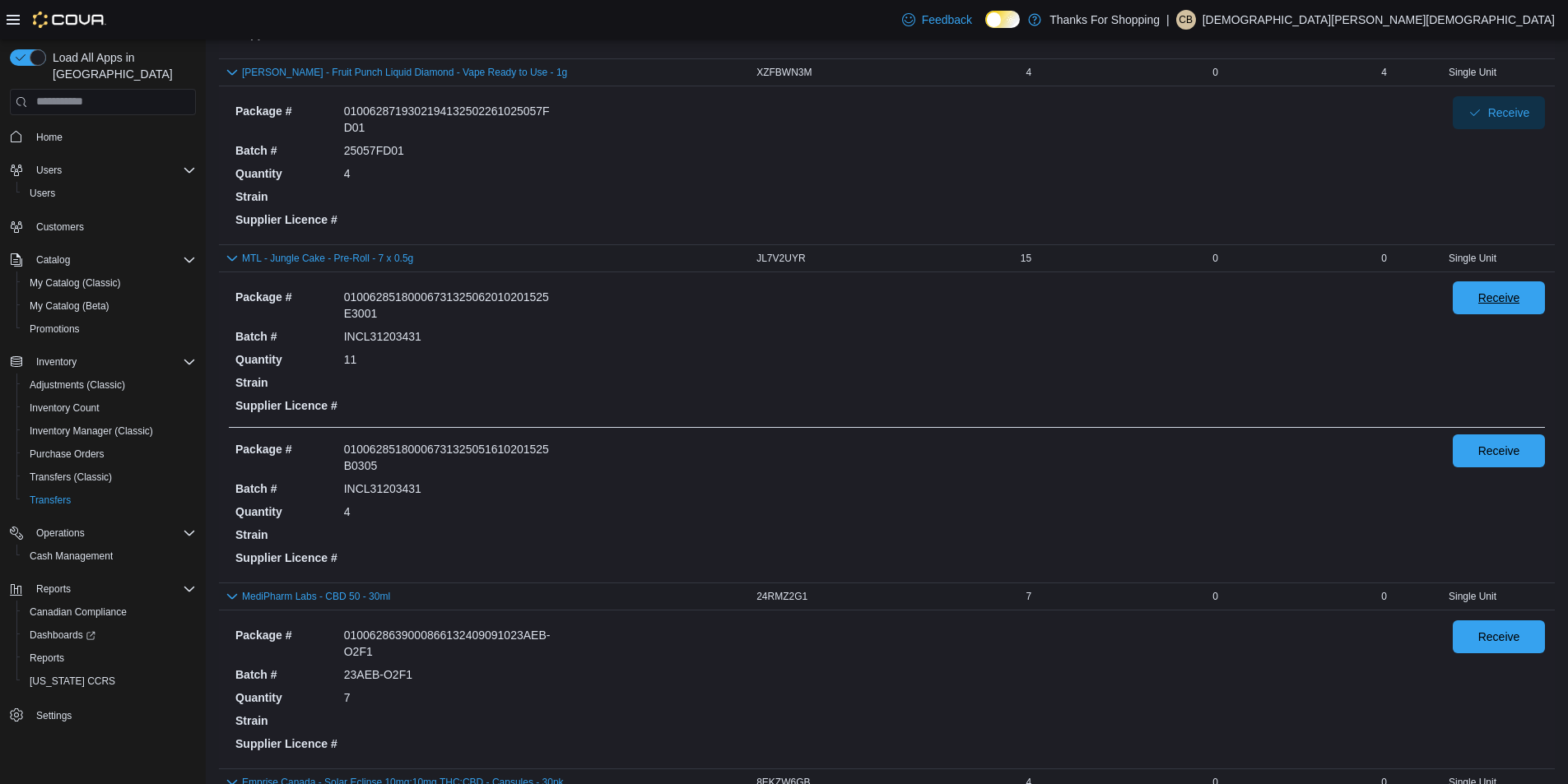
click at [1508, 301] on span "Receive" at bounding box center [1499, 297] width 42 height 17
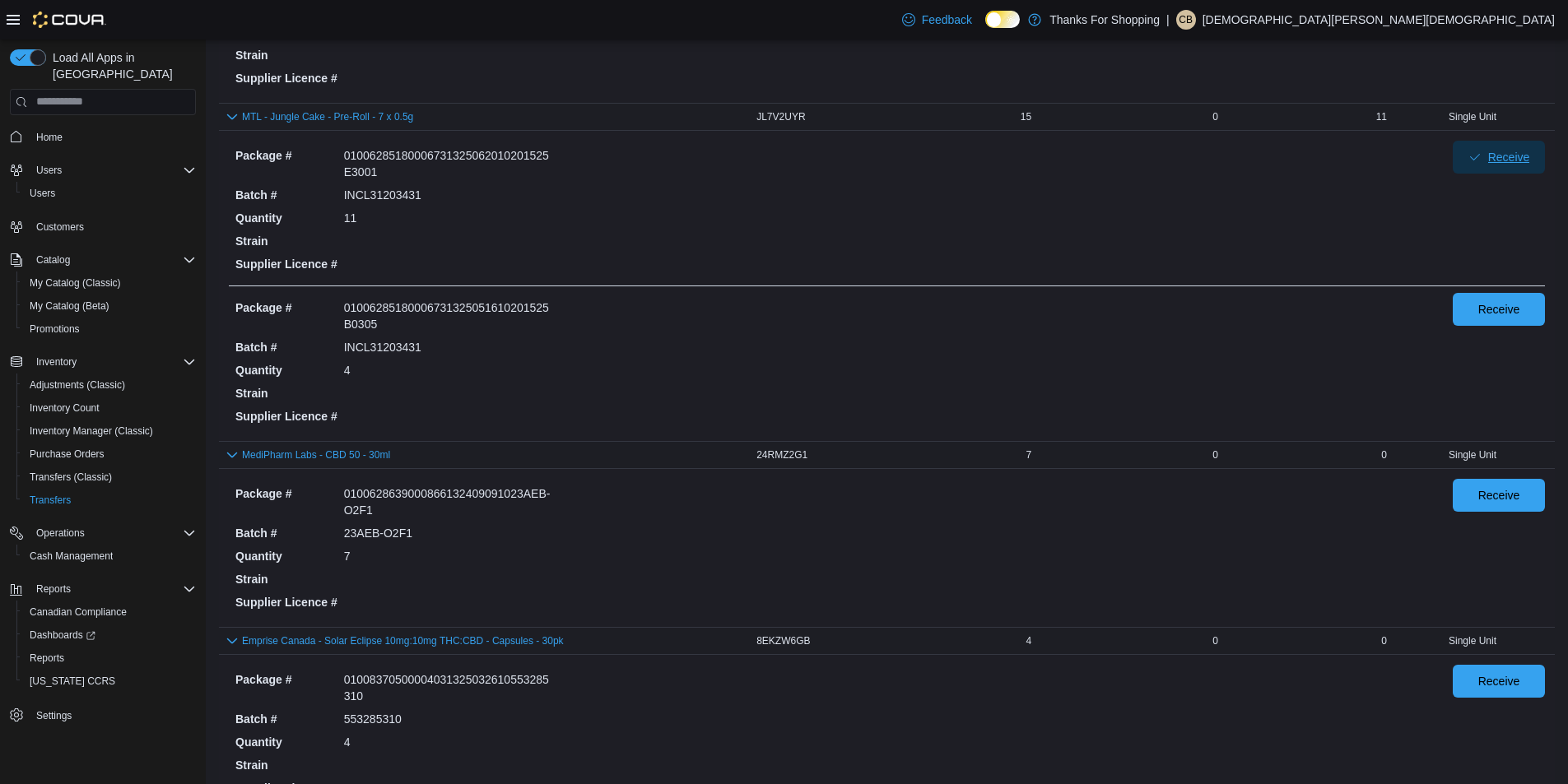
scroll to position [905, 0]
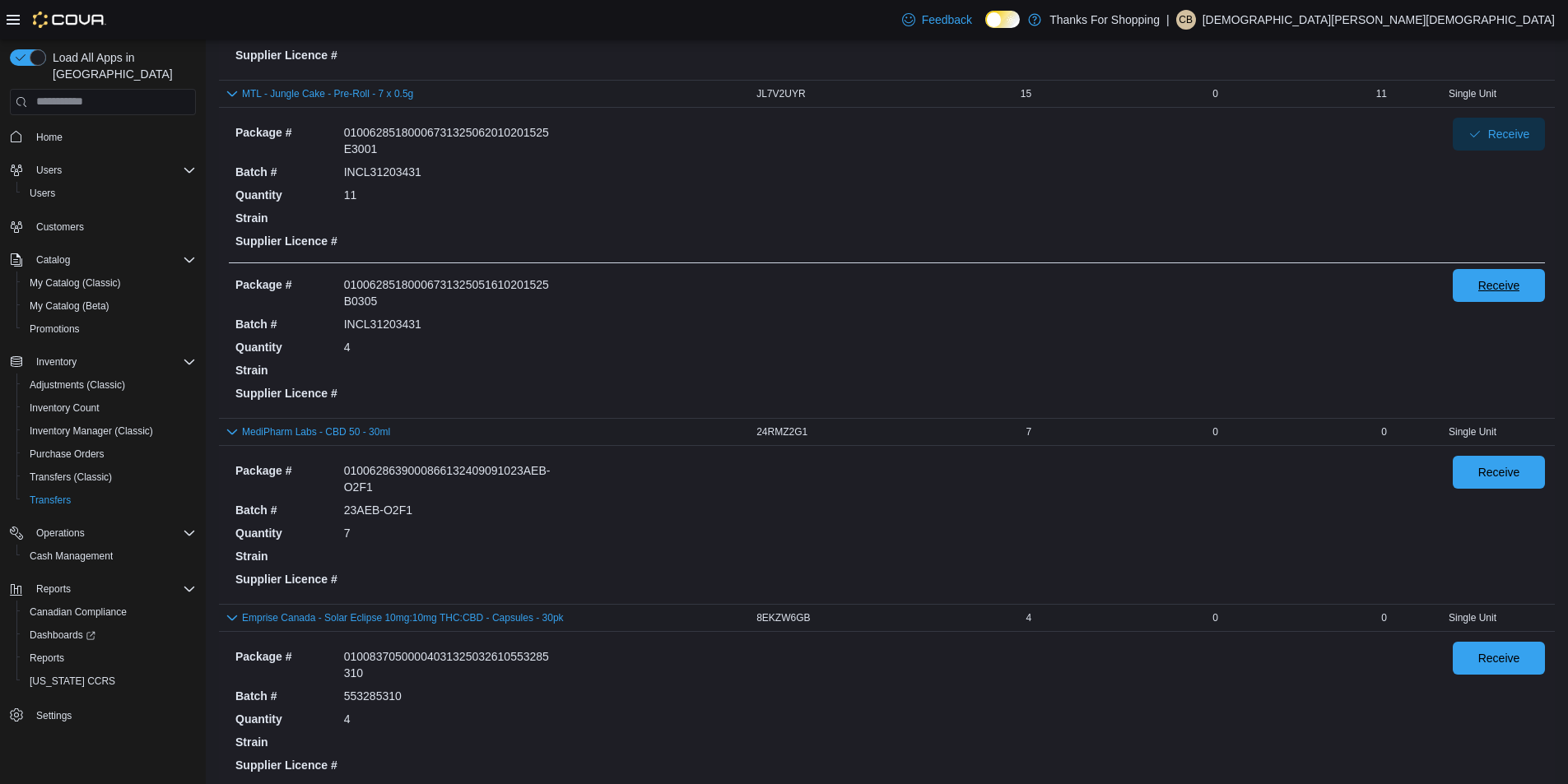
click at [1520, 282] on span "Receive" at bounding box center [1499, 286] width 42 height 17
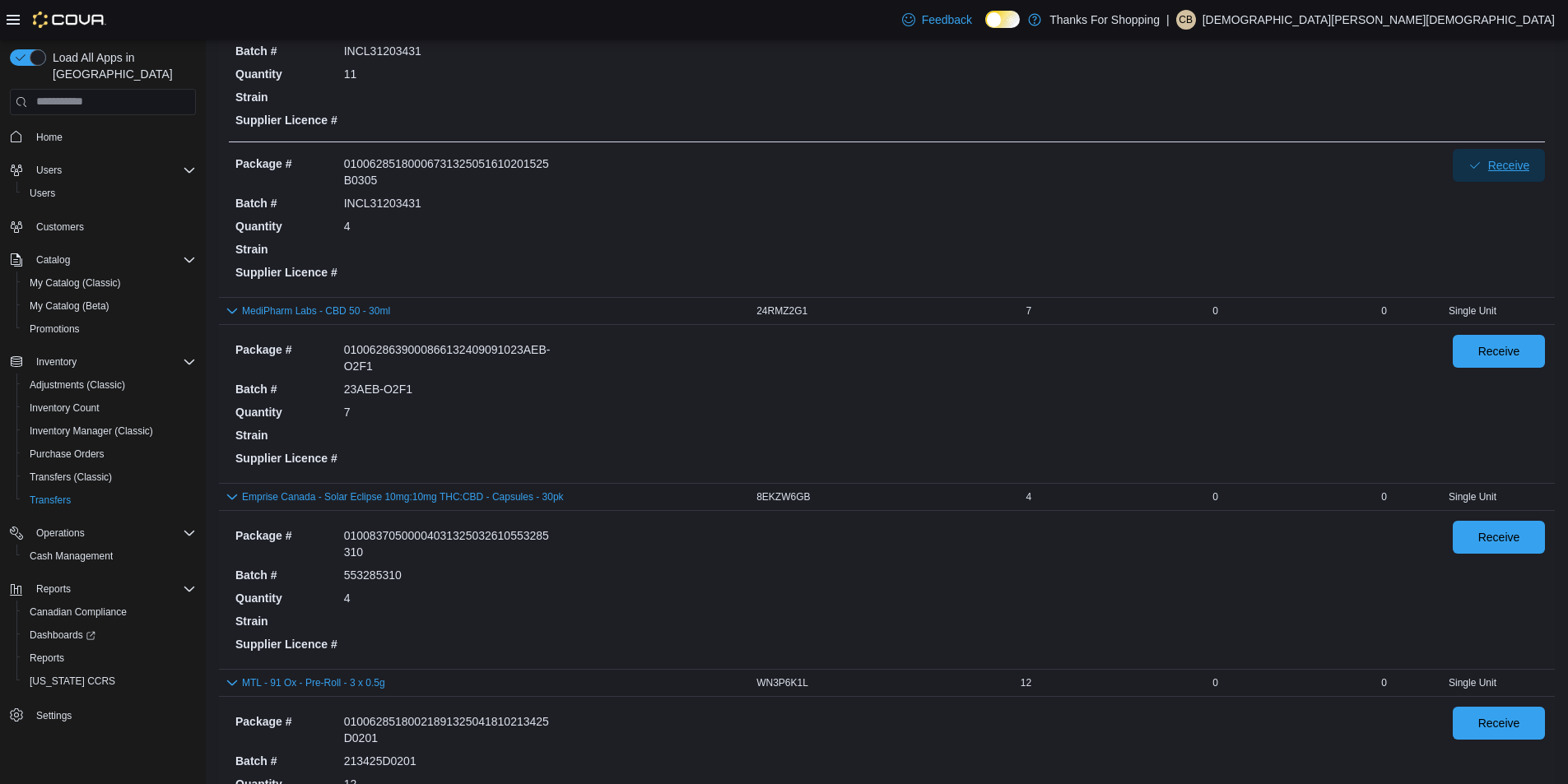
scroll to position [1070, 0]
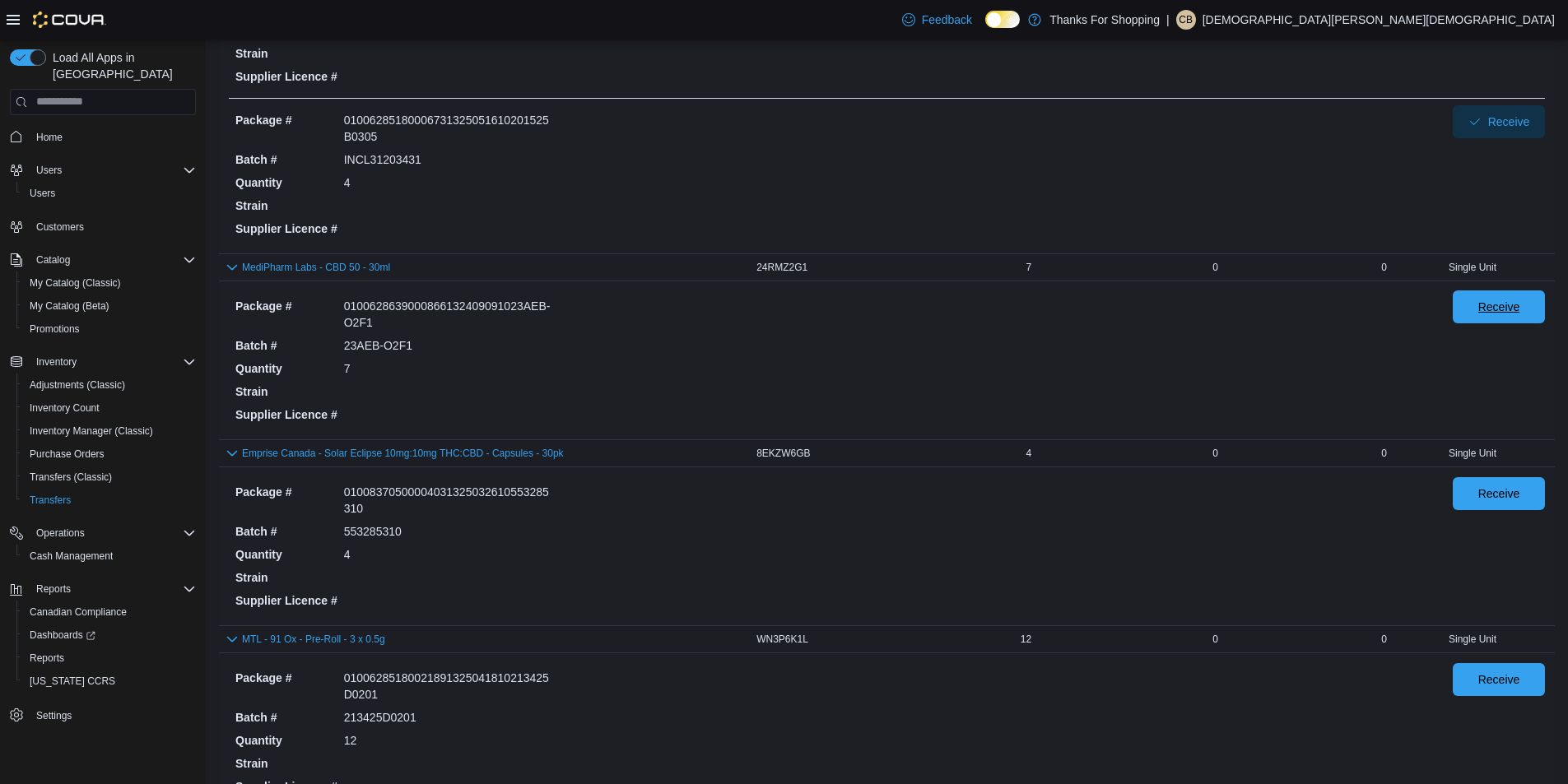
click at [1489, 320] on span "Receive" at bounding box center [1498, 307] width 73 height 33
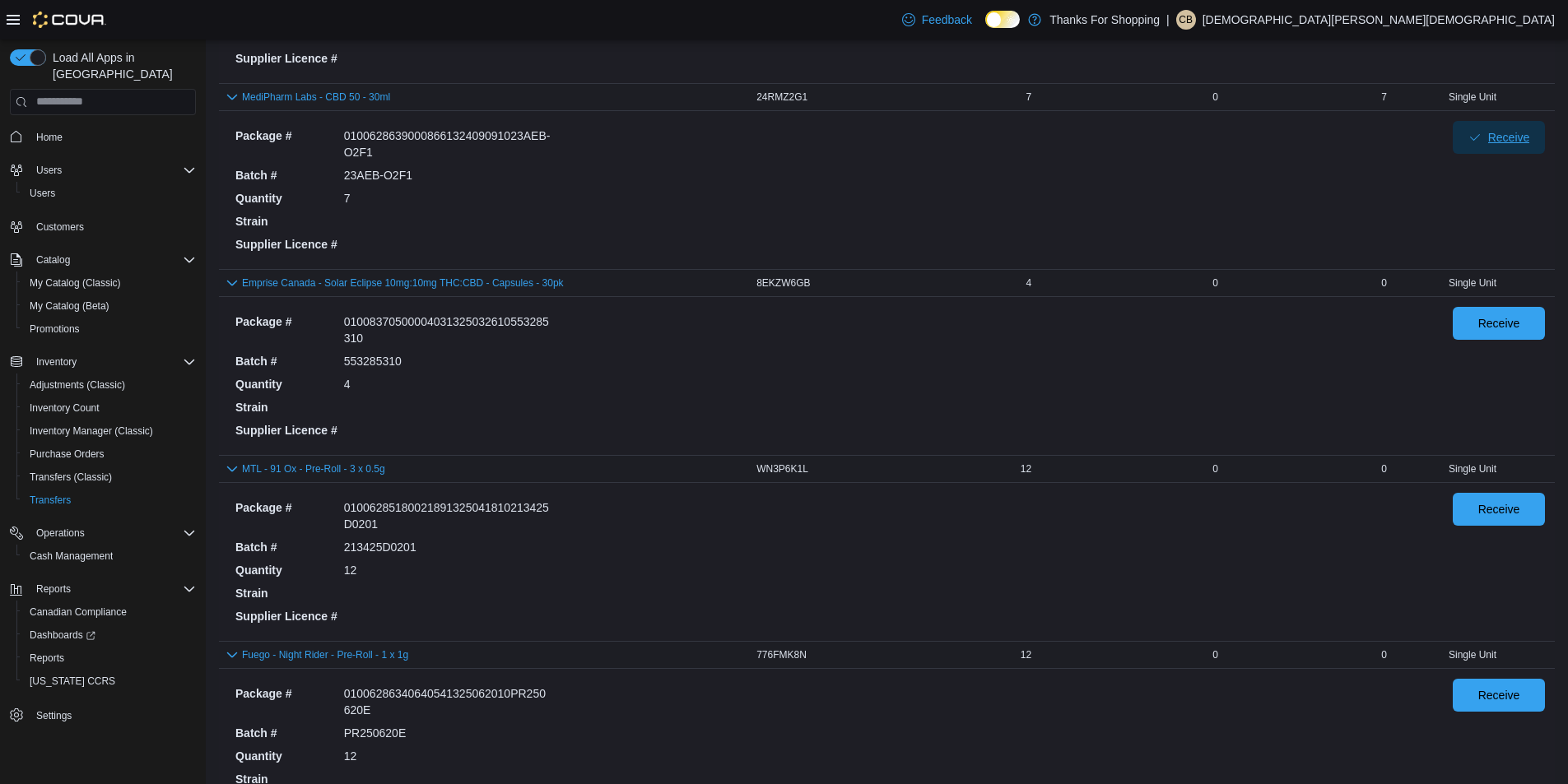
scroll to position [1235, 0]
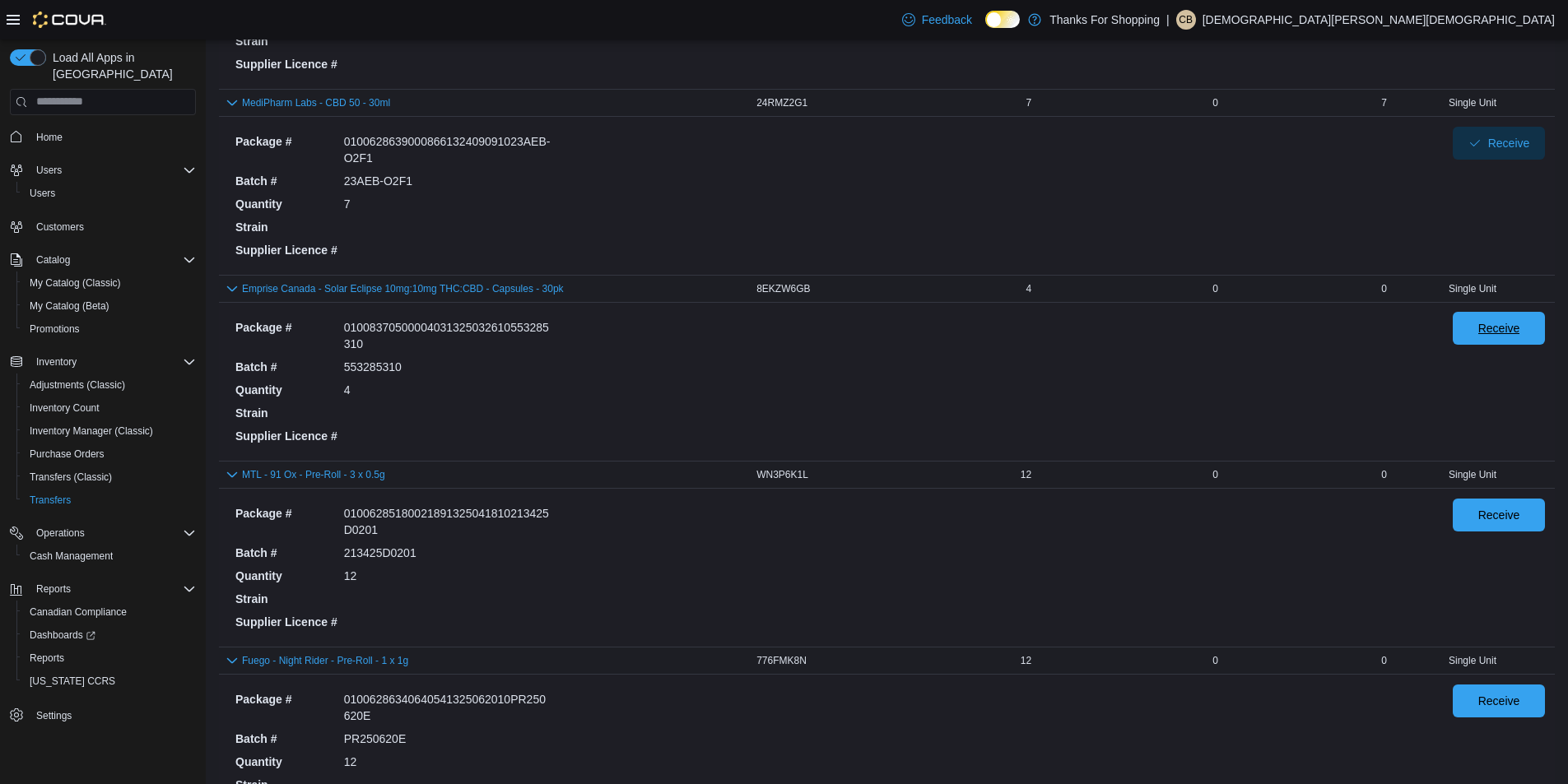
click at [1488, 329] on span "Receive" at bounding box center [1498, 328] width 73 height 33
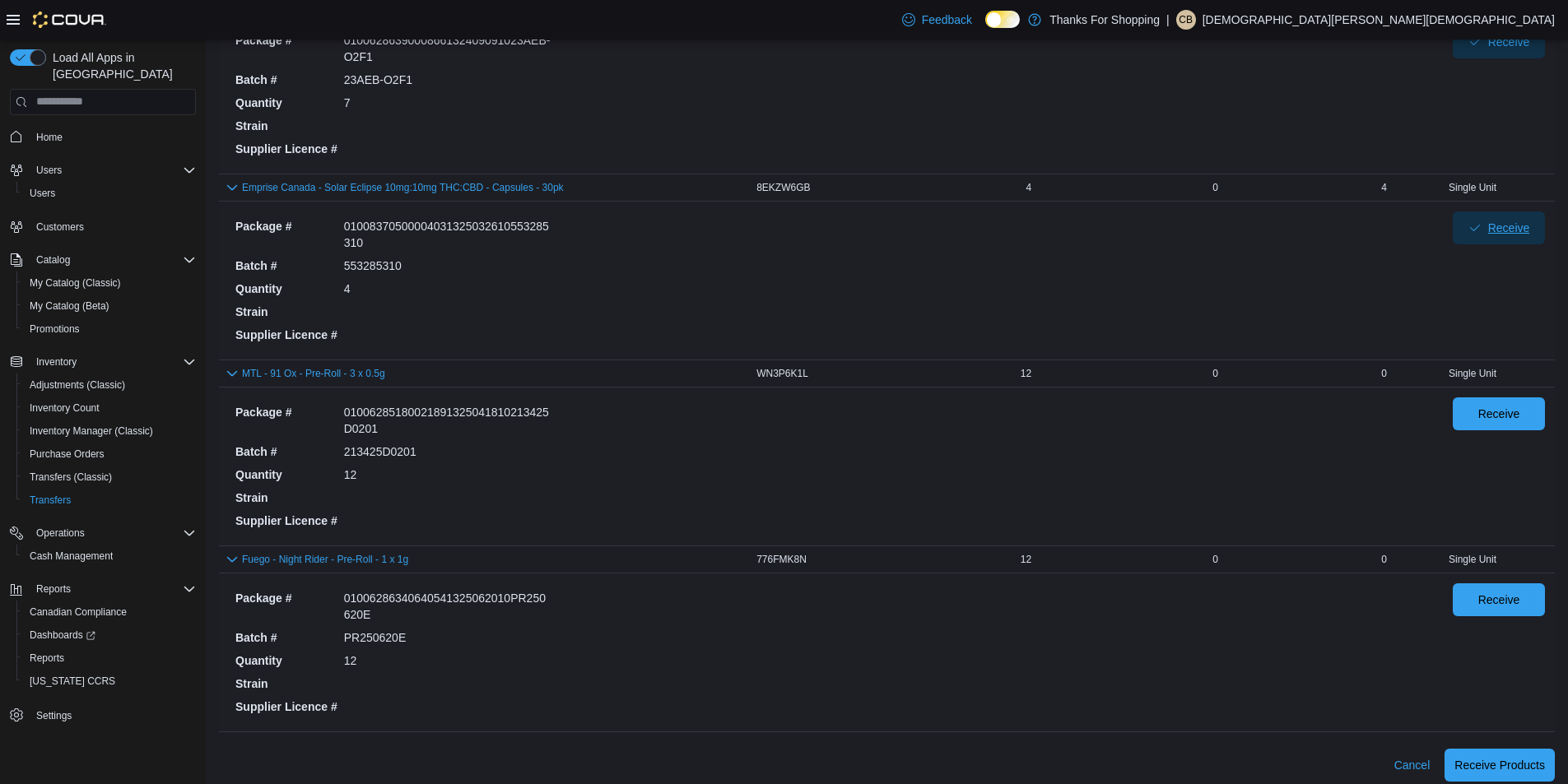
scroll to position [1346, 0]
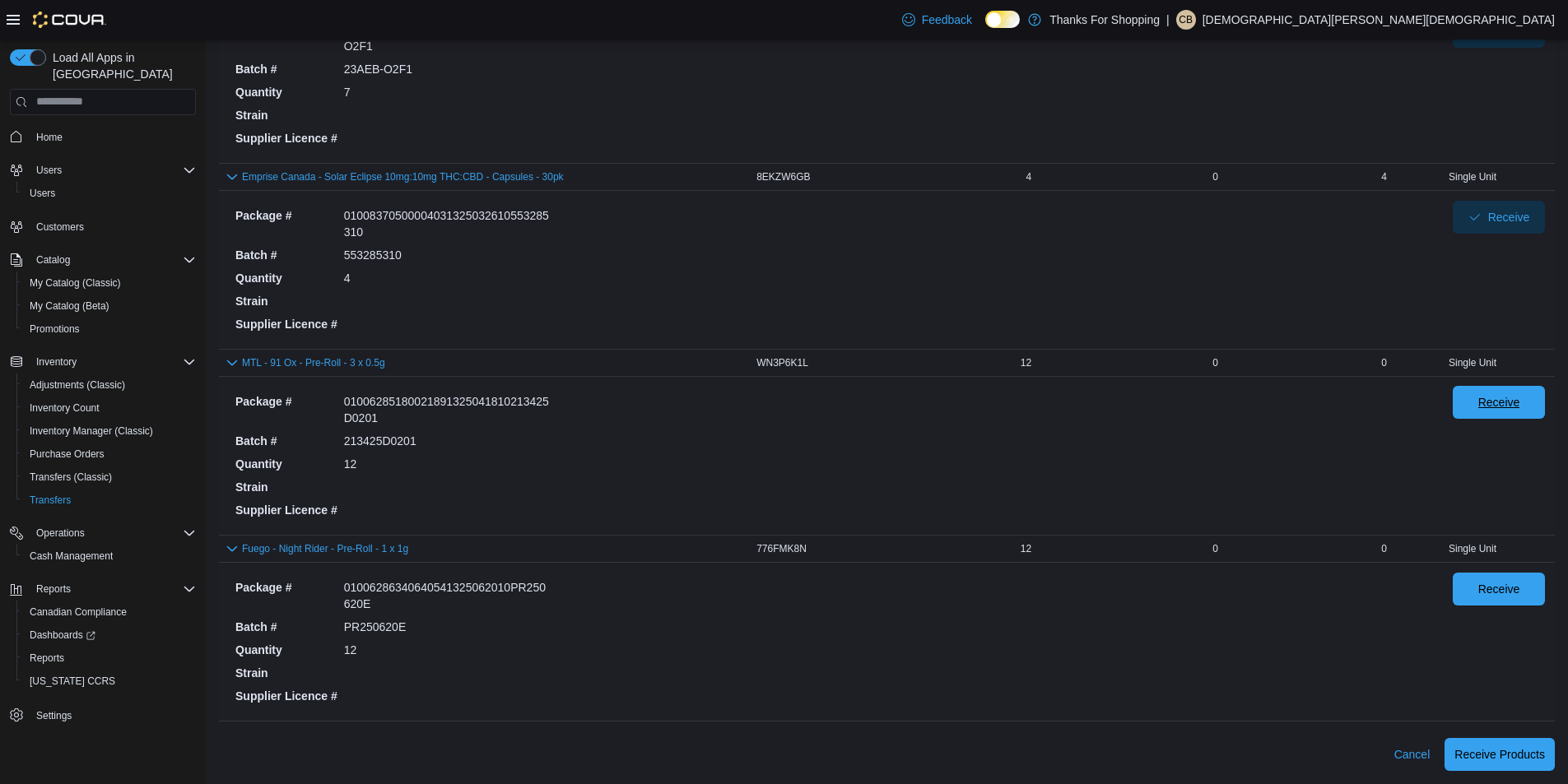
click at [1473, 404] on button "Receive" at bounding box center [1498, 402] width 92 height 33
click at [1519, 607] on div "Receive" at bounding box center [1498, 642] width 92 height 138
click at [1512, 595] on span "Receive" at bounding box center [1499, 588] width 42 height 17
click at [1523, 752] on span "Receive Products" at bounding box center [1499, 754] width 90 height 17
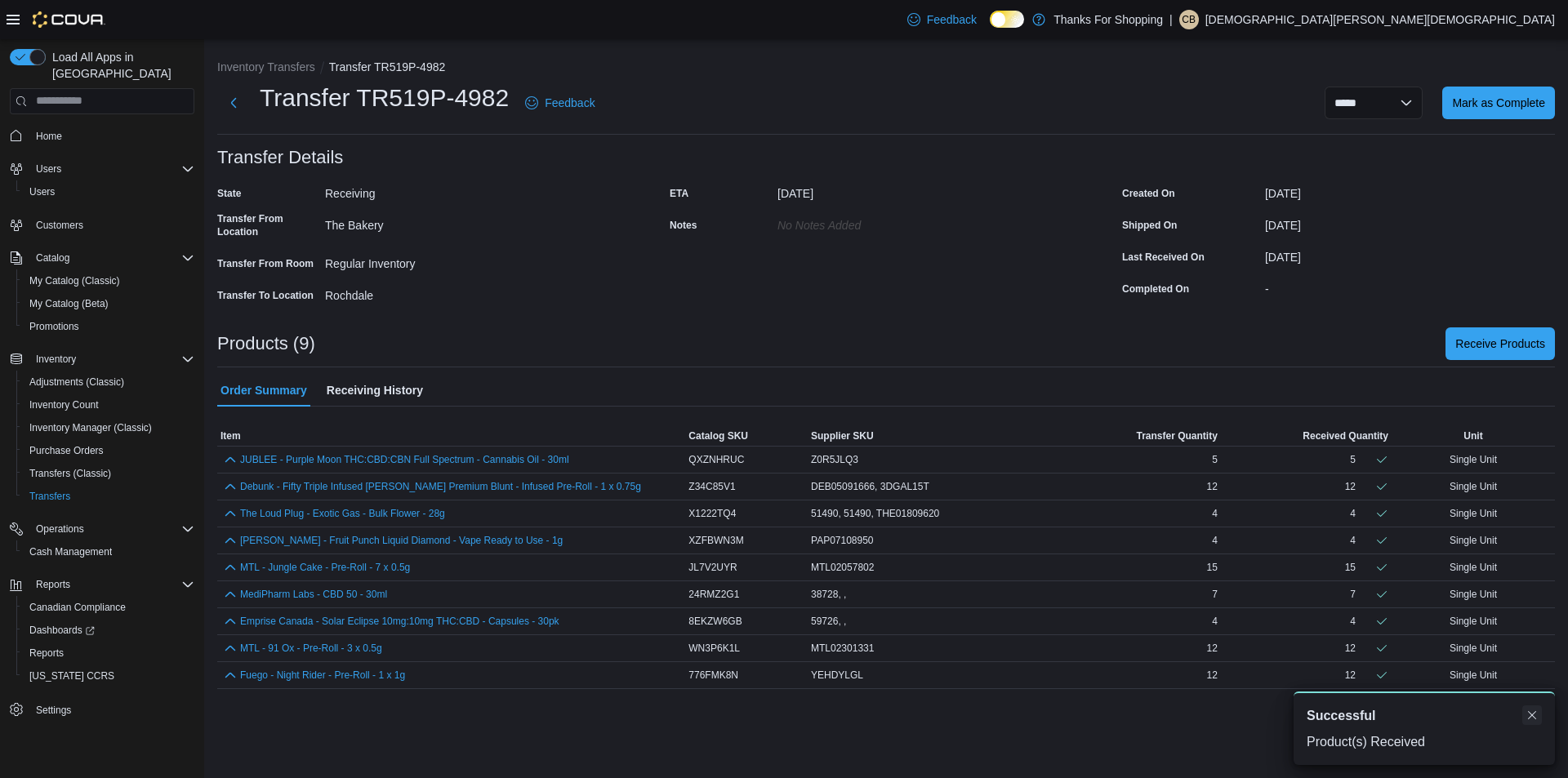
click at [1532, 719] on button "Dismiss toast" at bounding box center [1531, 715] width 19 height 19
click at [1479, 345] on span "Receive Products" at bounding box center [1500, 342] width 90 height 16
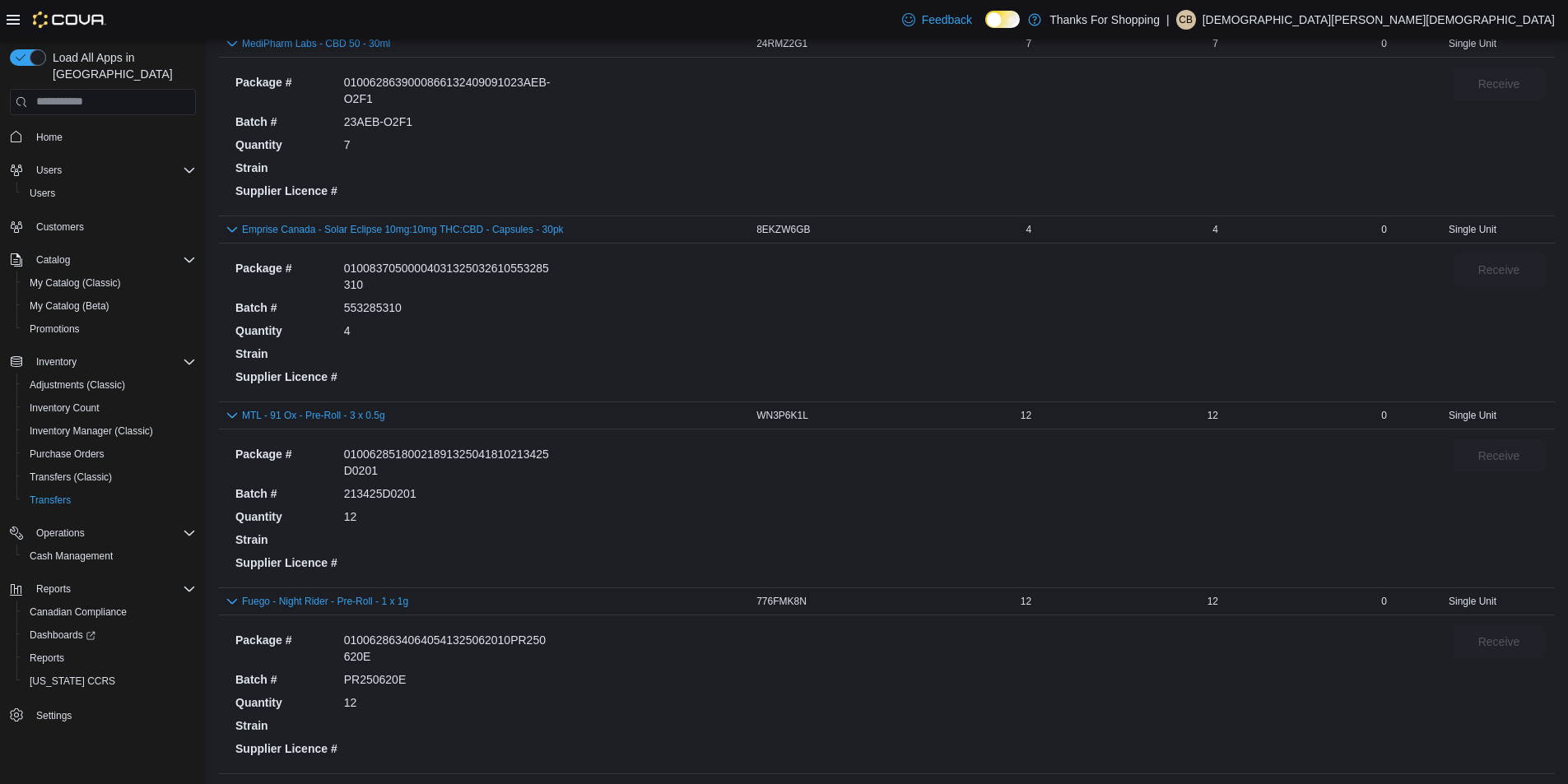
scroll to position [1346, 0]
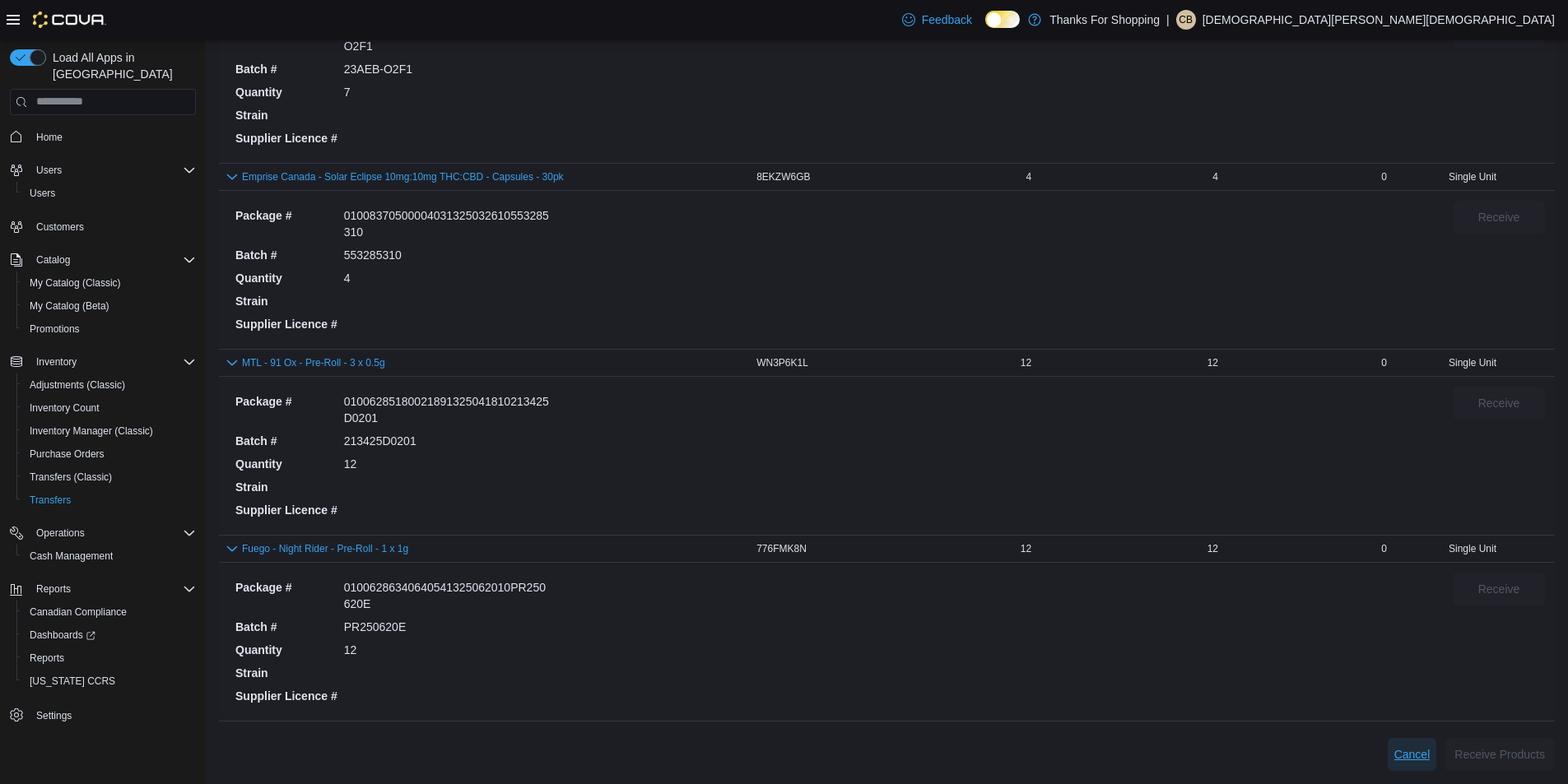
click at [1429, 763] on span "Cancel" at bounding box center [1412, 755] width 36 height 33
